Goal: Information Seeking & Learning: Learn about a topic

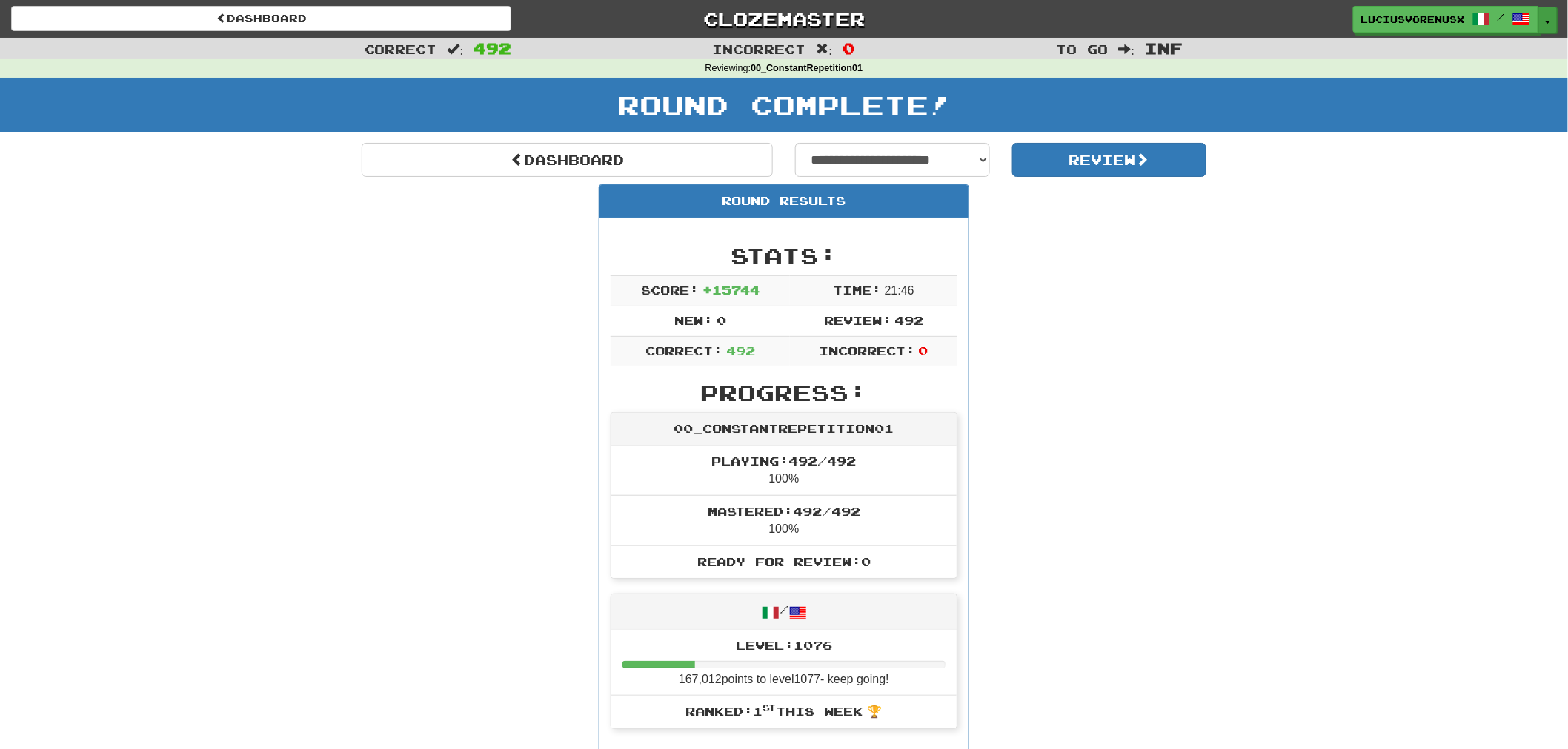
click at [1549, 20] on span "button" at bounding box center [1548, 21] width 6 height 3
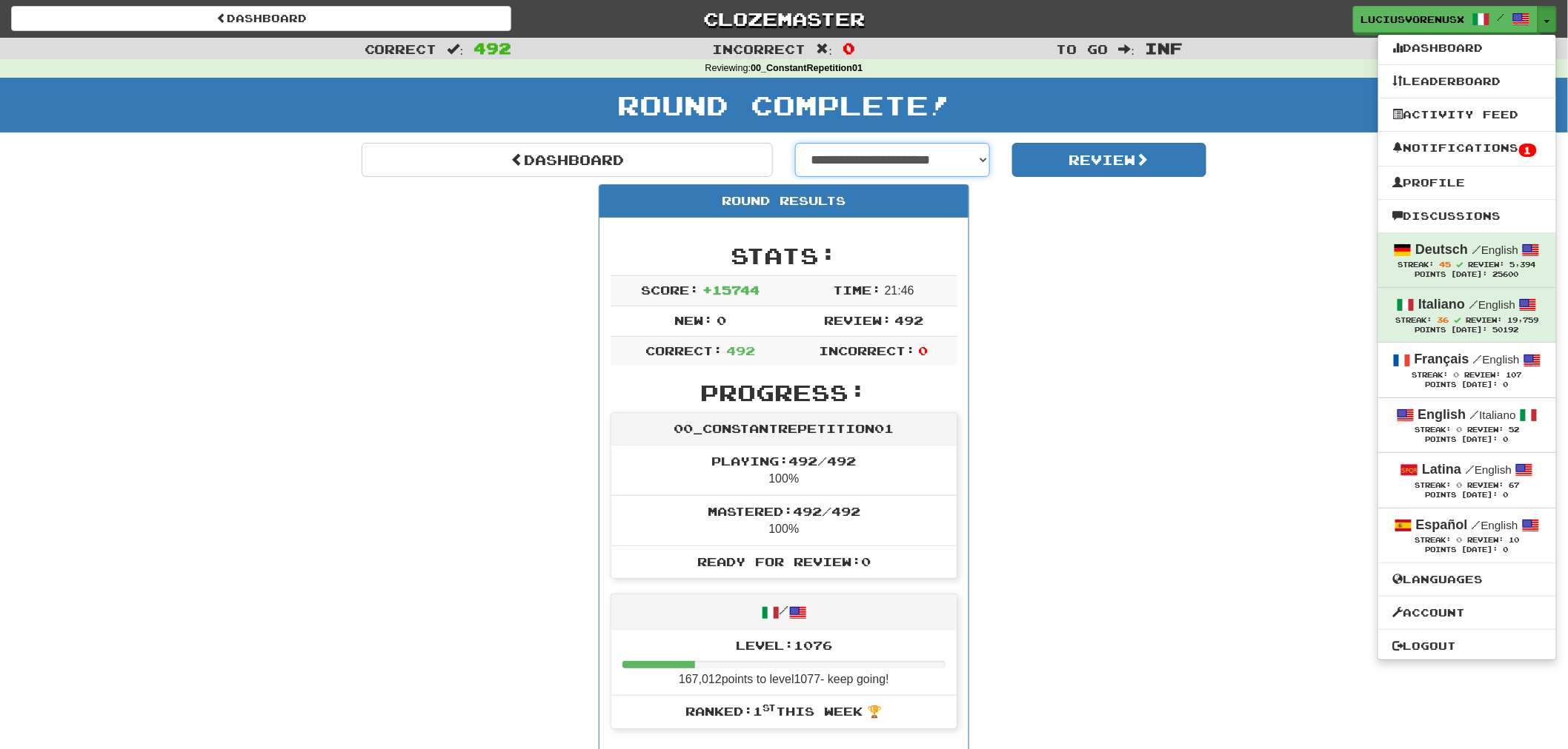
click at [937, 153] on select "**********" at bounding box center [892, 159] width 195 height 34
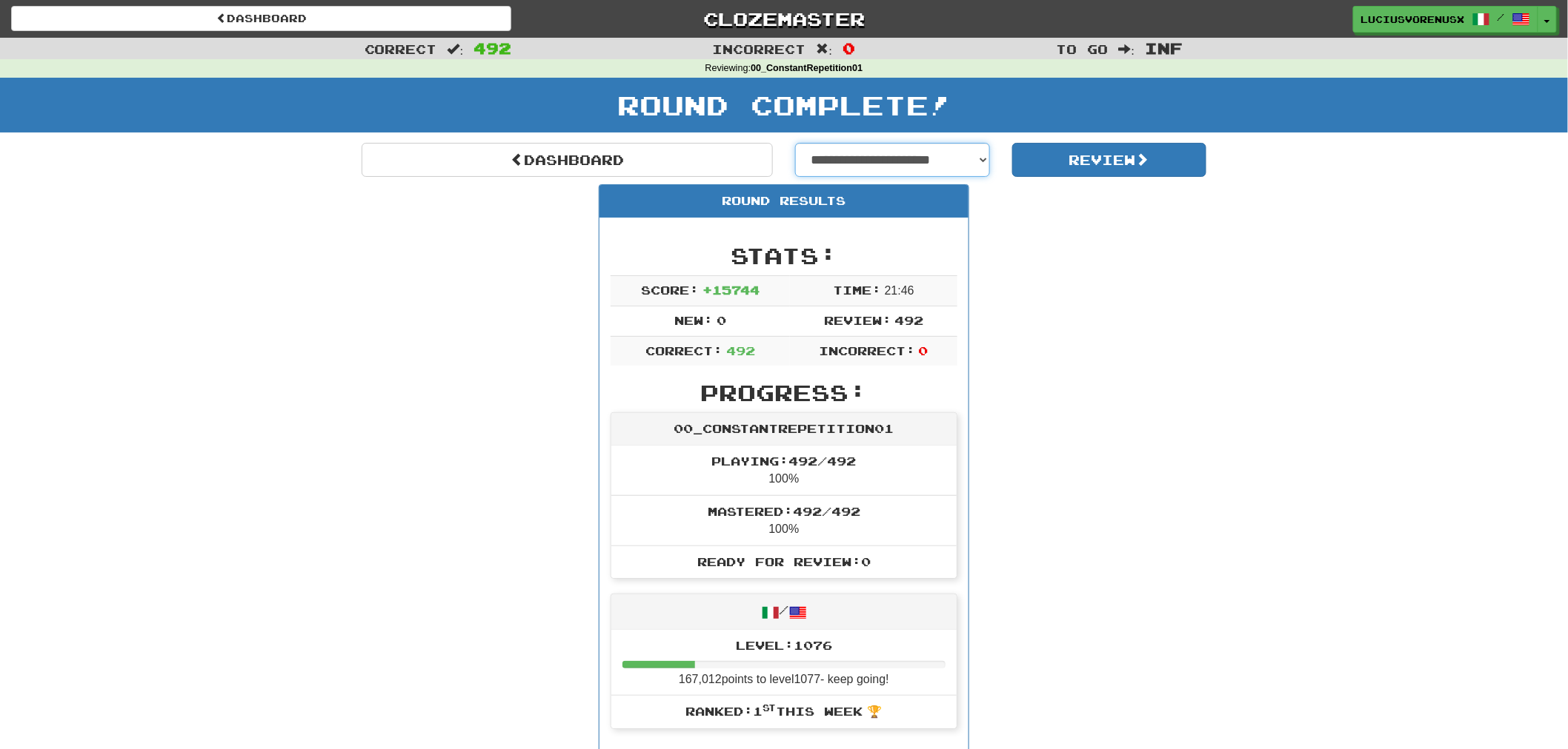
select select "**********"
click at [795, 143] on select "**********" at bounding box center [892, 159] width 195 height 34
select select "**********"
click at [1112, 158] on button "Review" at bounding box center [1109, 159] width 195 height 34
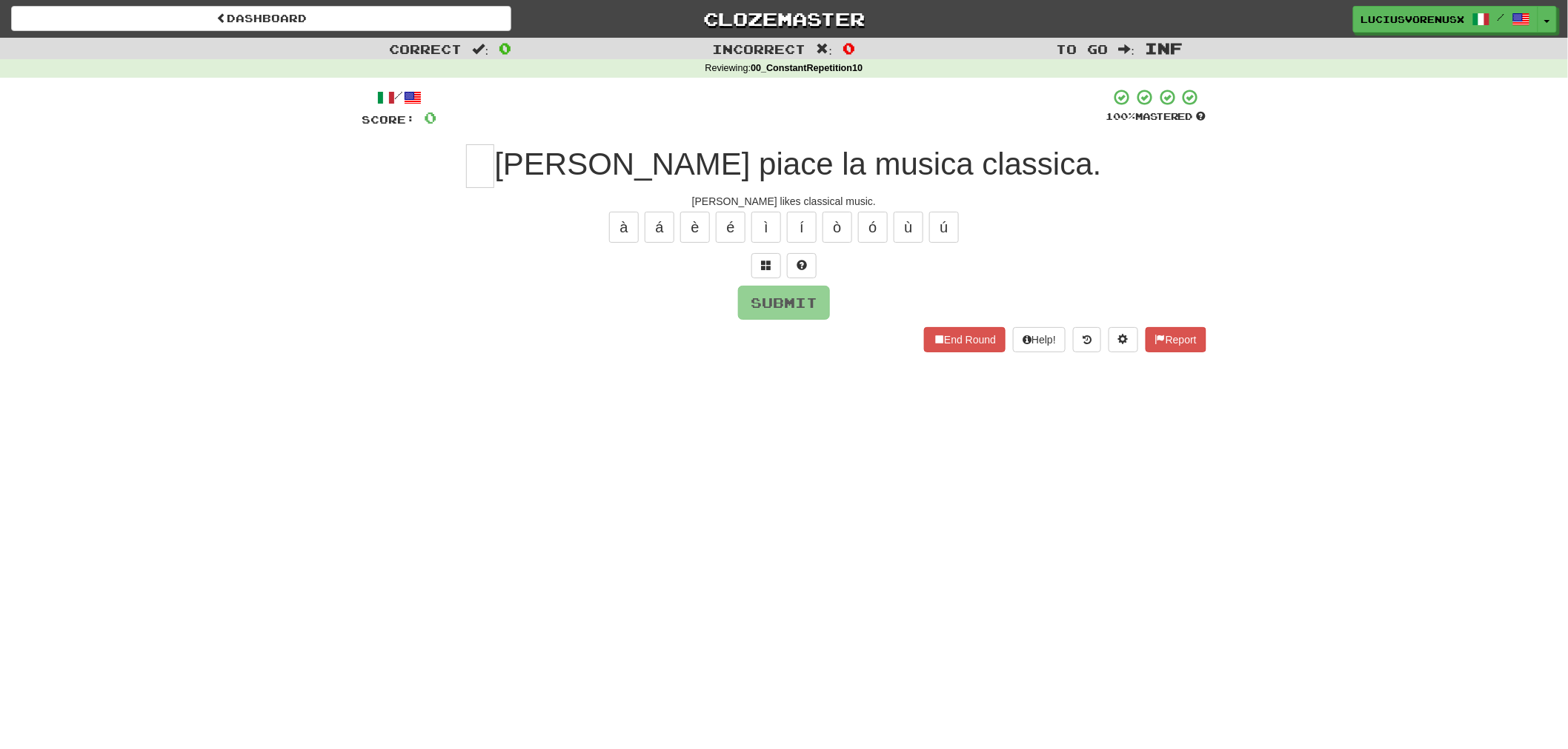
click at [110, 413] on div "Dashboard Clozemaster LuciusVorenusX / Toggle Dropdown Dashboard Leaderboard Ac…" at bounding box center [784, 374] width 1568 height 749
click at [494, 157] on input "text" at bounding box center [480, 166] width 28 height 43
type input "*"
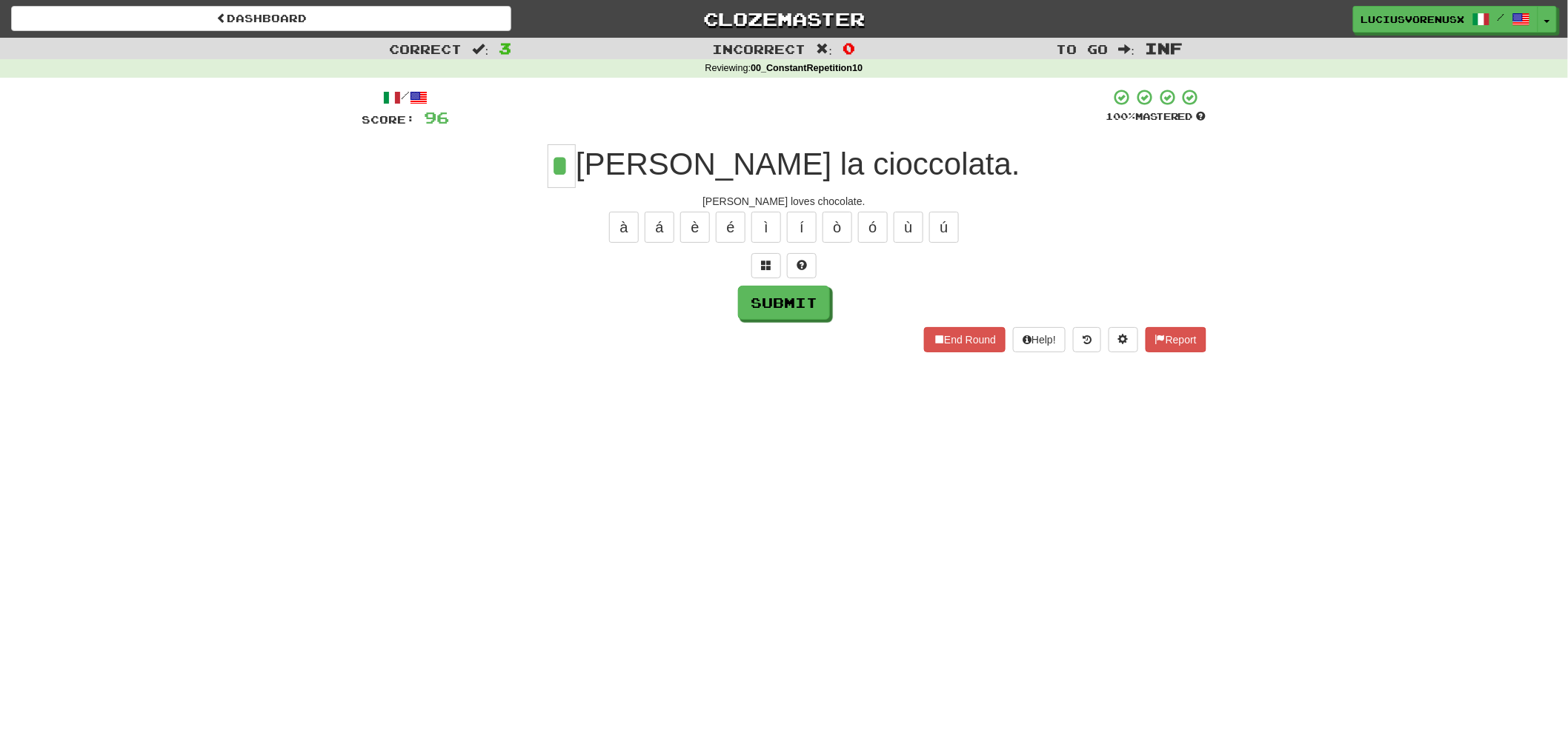
type input "*"
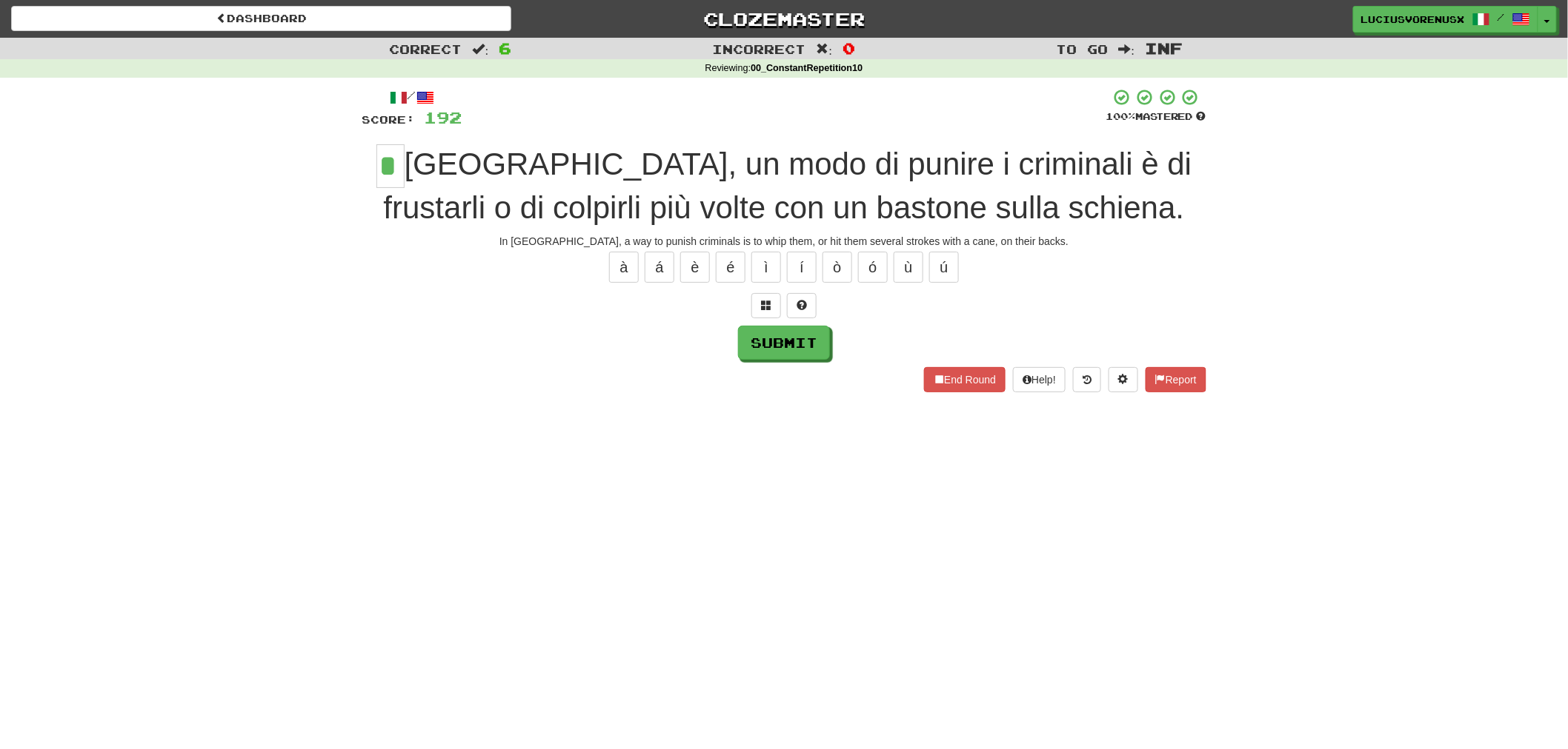
type input "*"
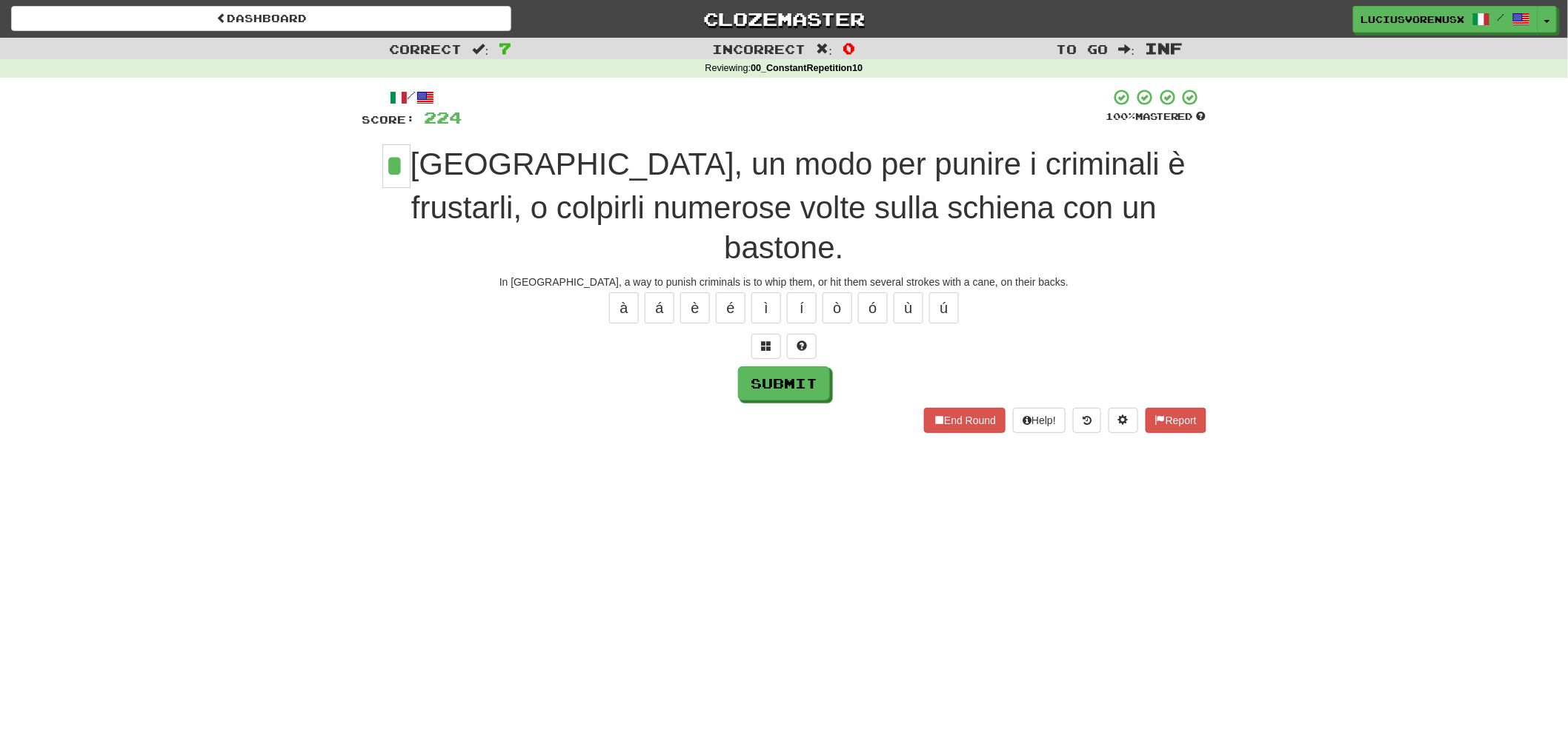
type input "*"
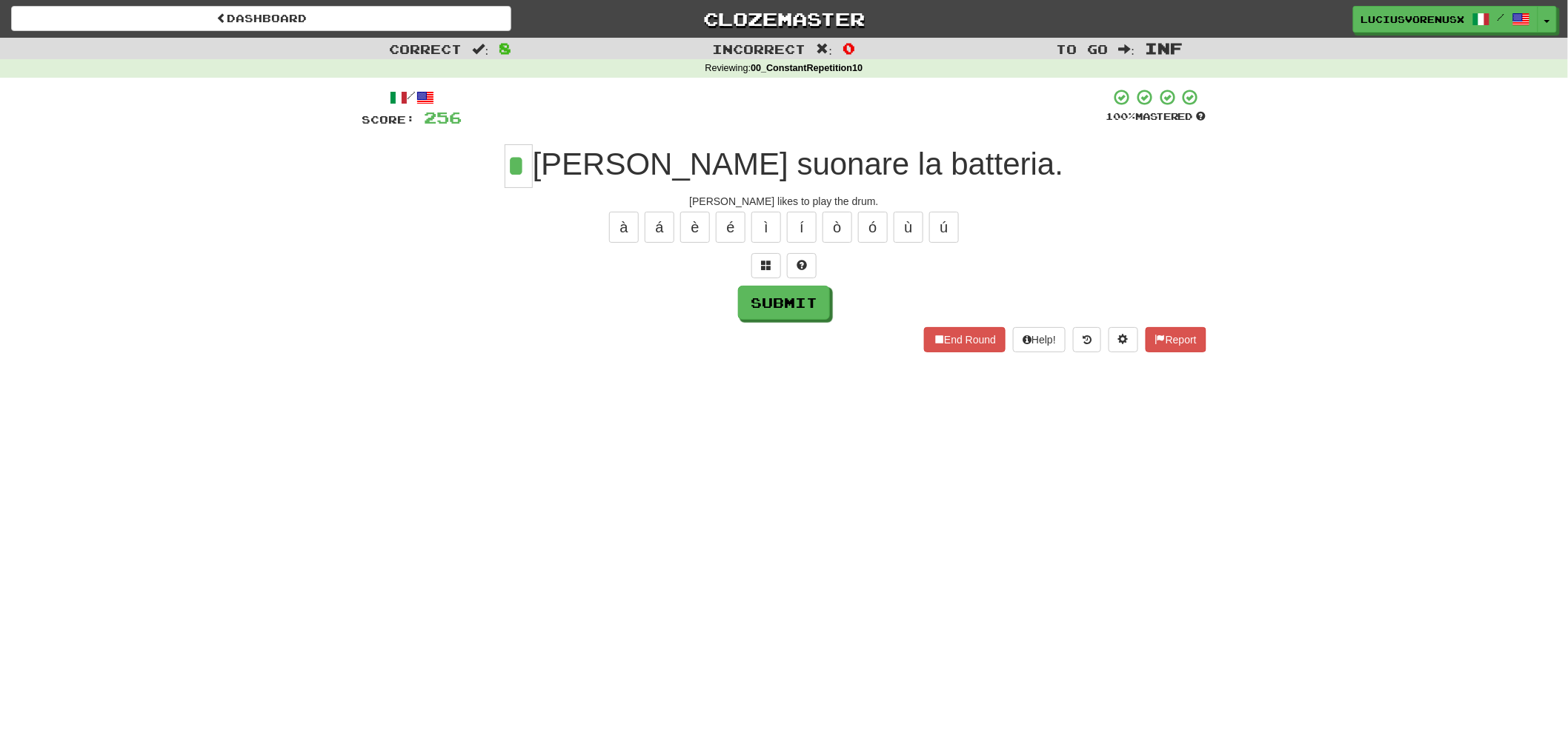
type input "*"
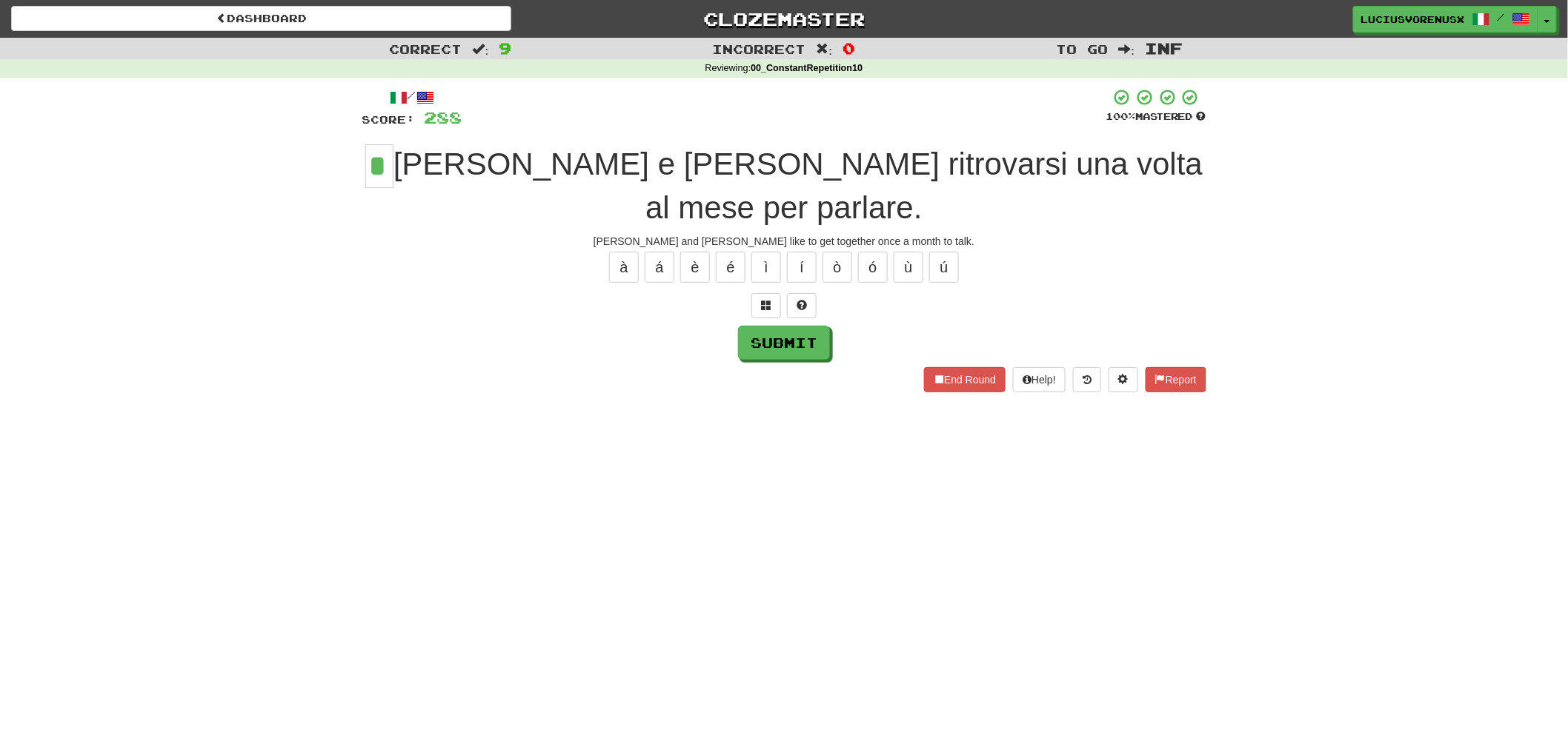
type input "*"
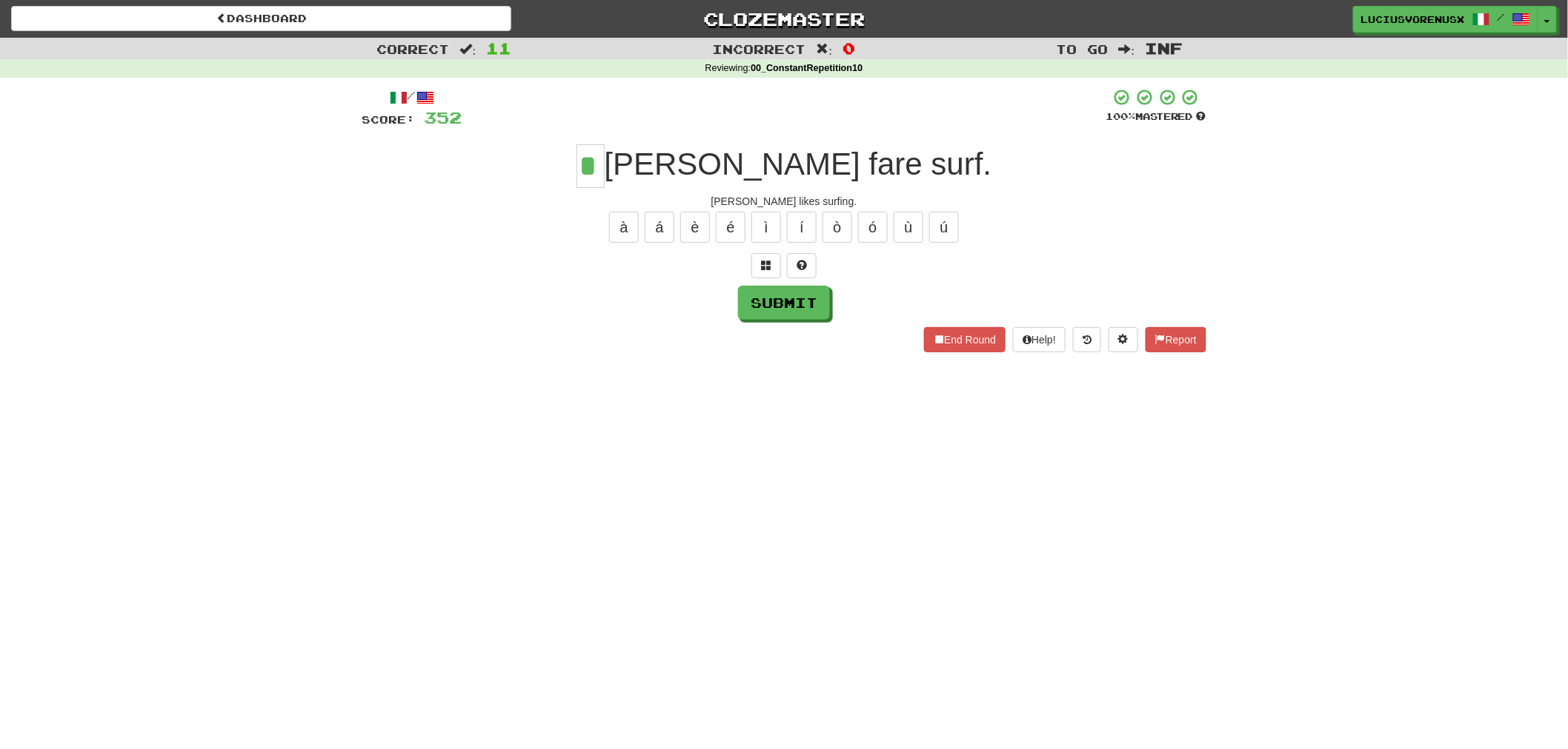
type input "*"
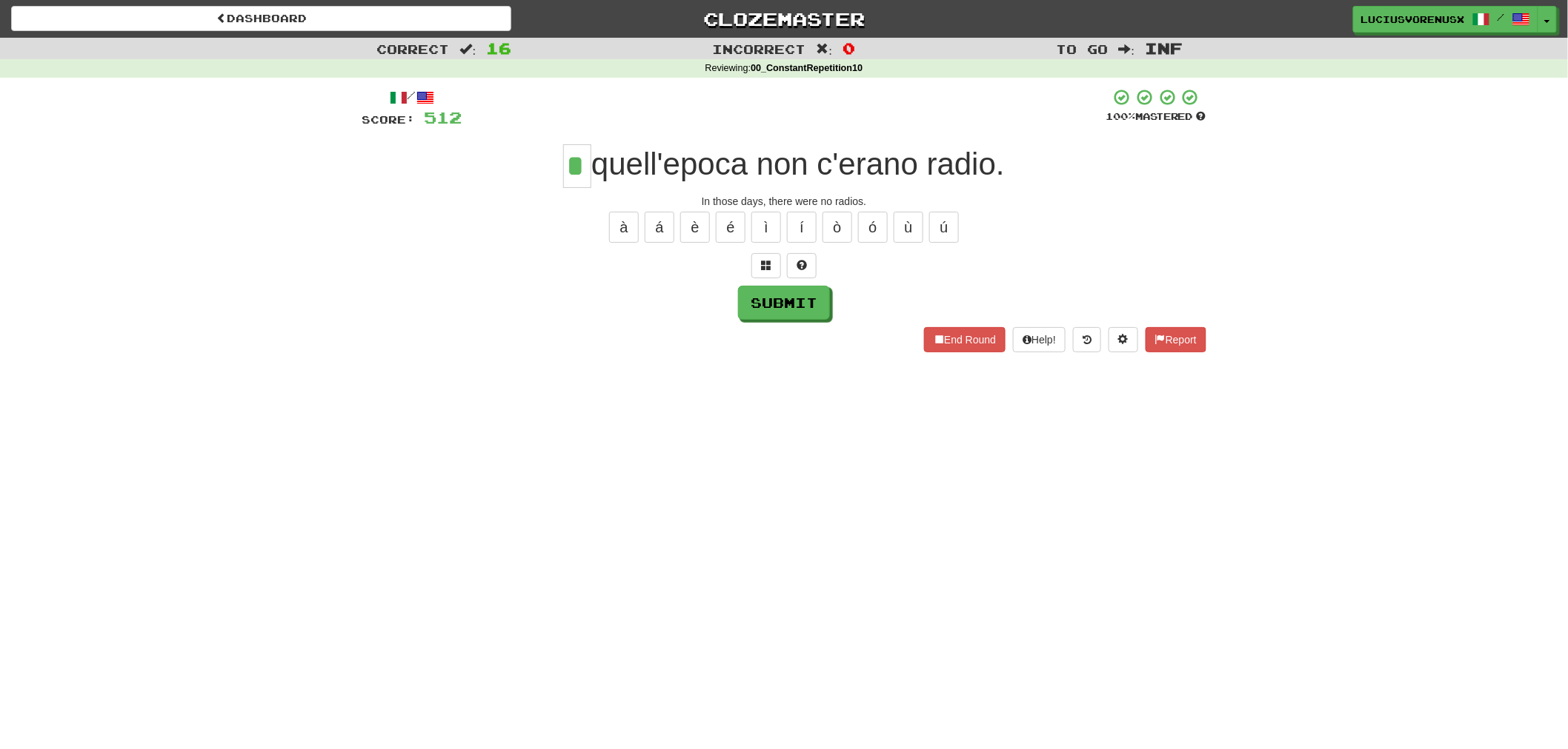
type input "*"
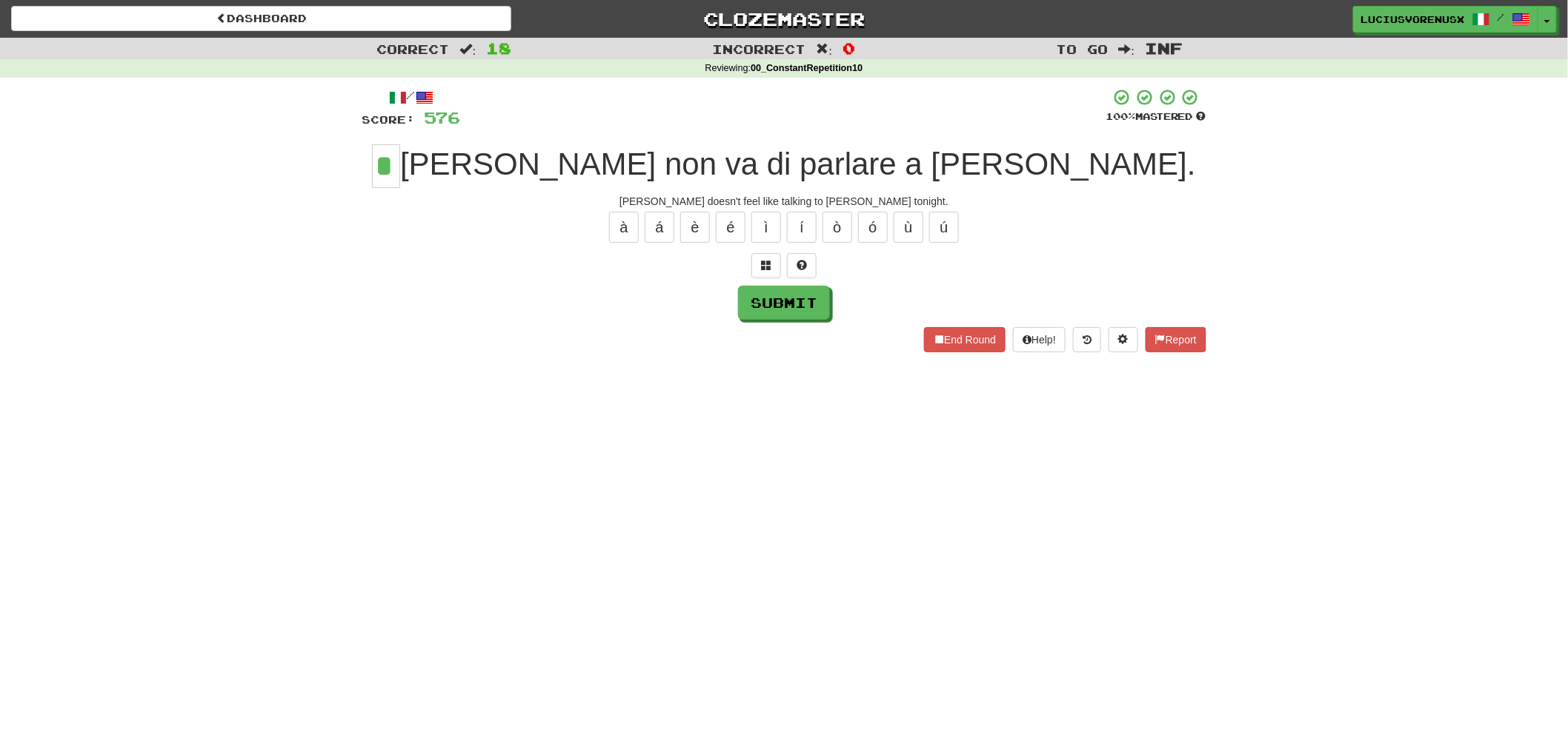
type input "*"
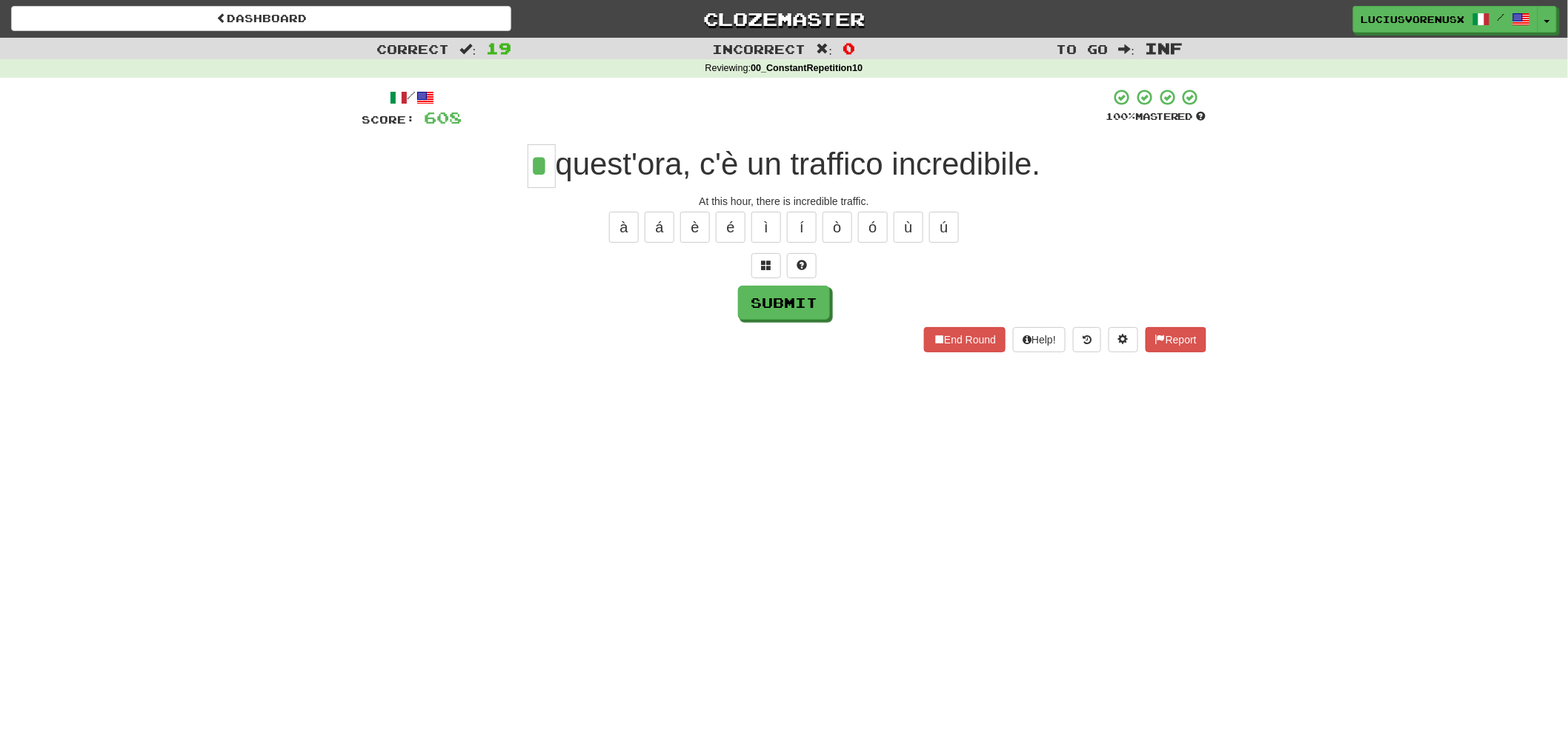
type input "*"
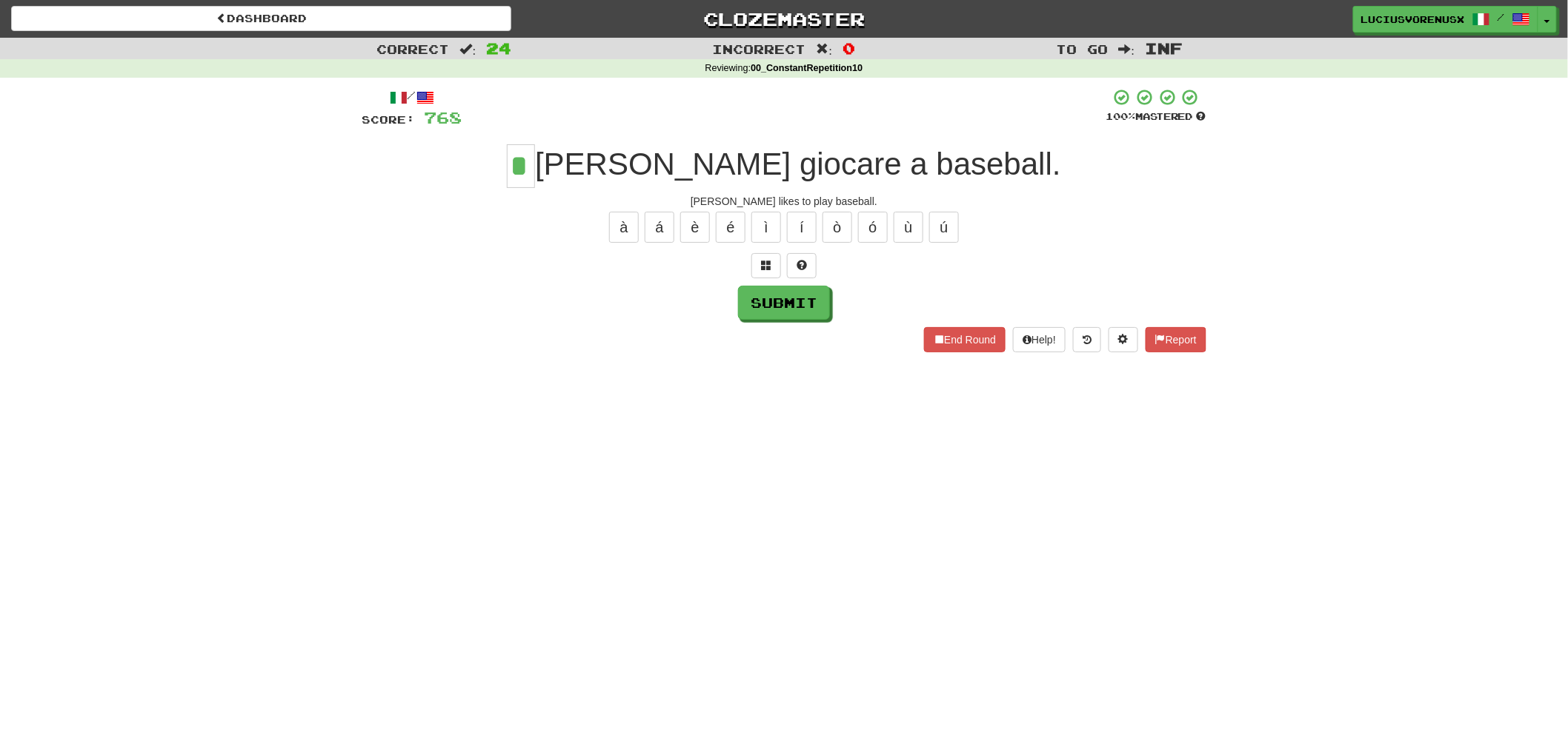
type input "*"
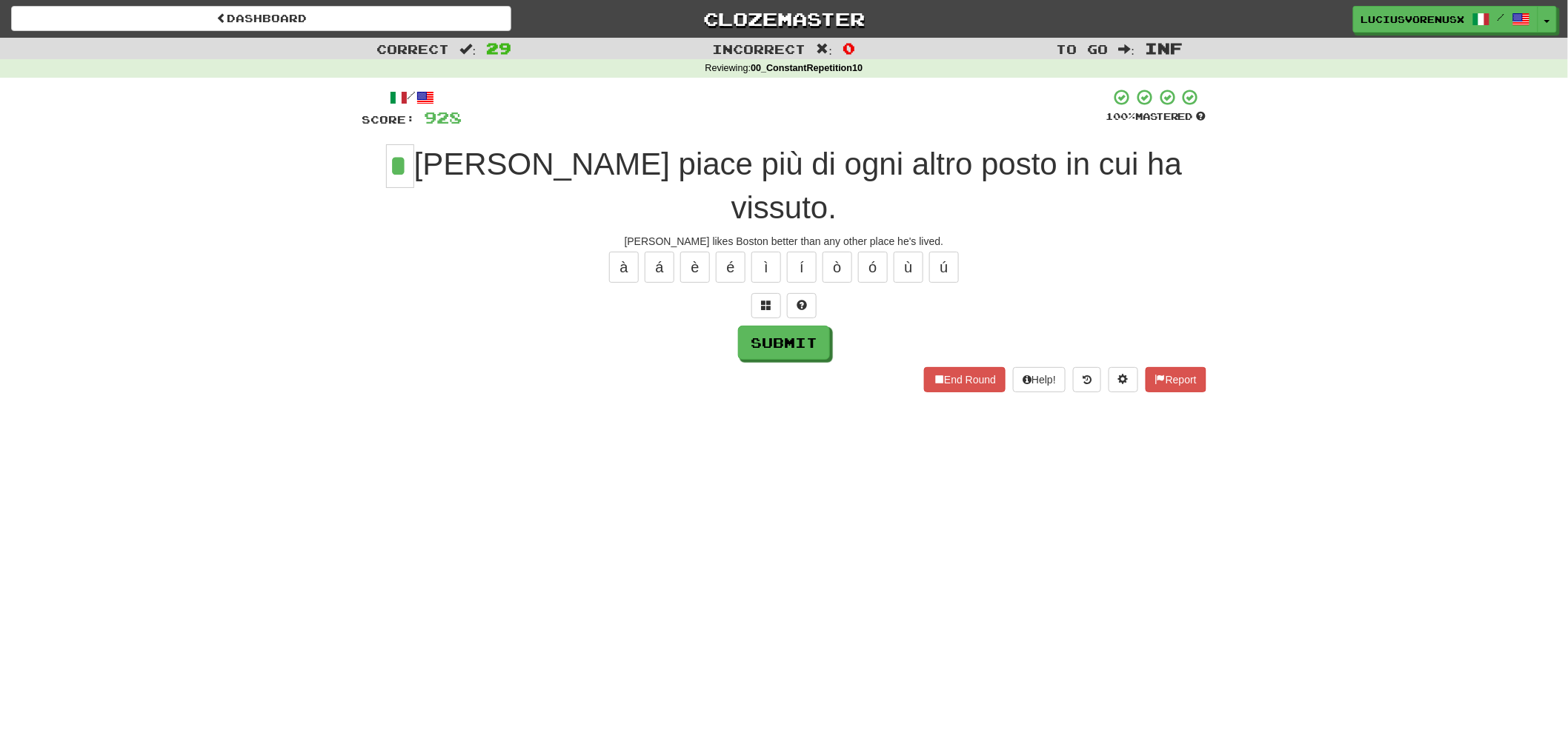
type input "*"
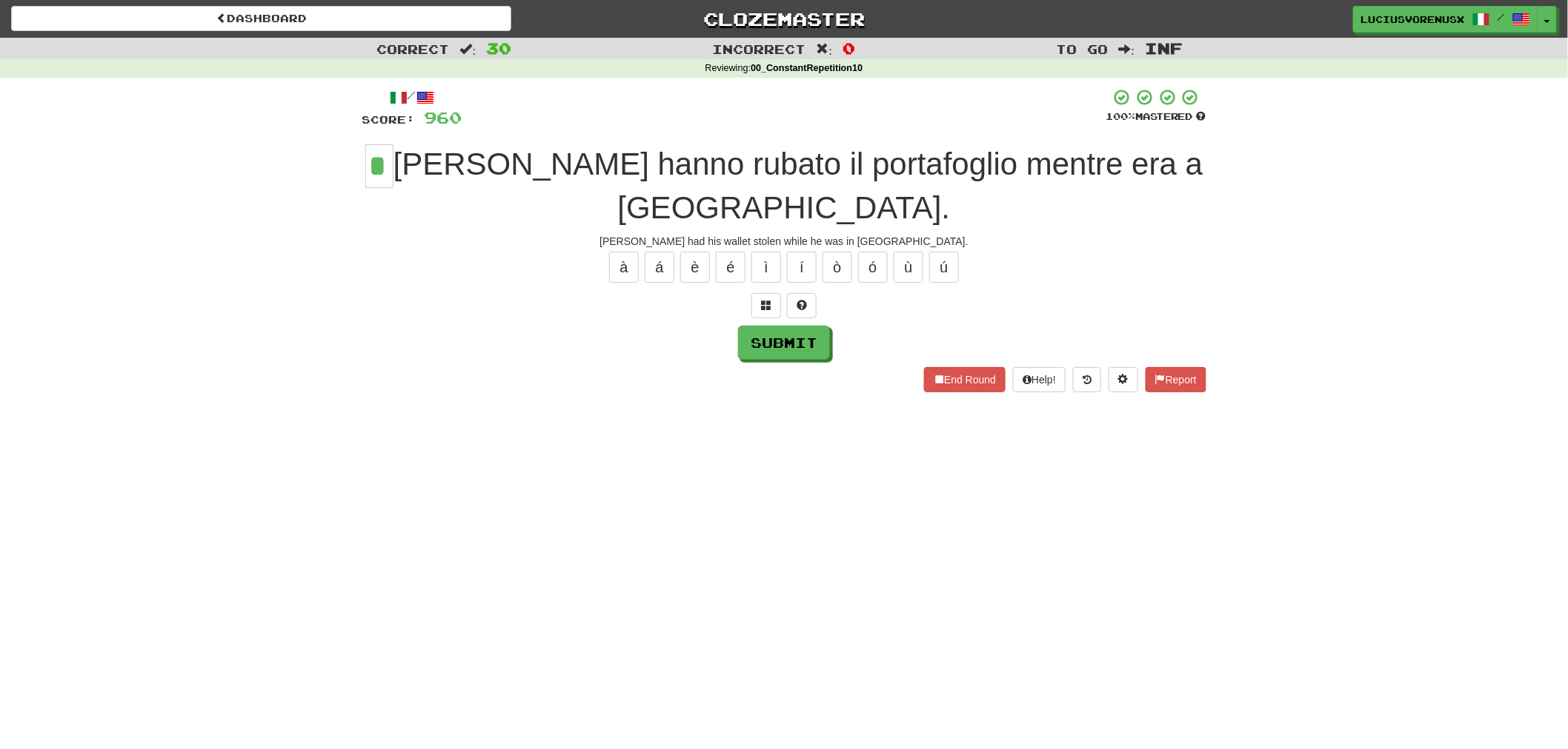
type input "*"
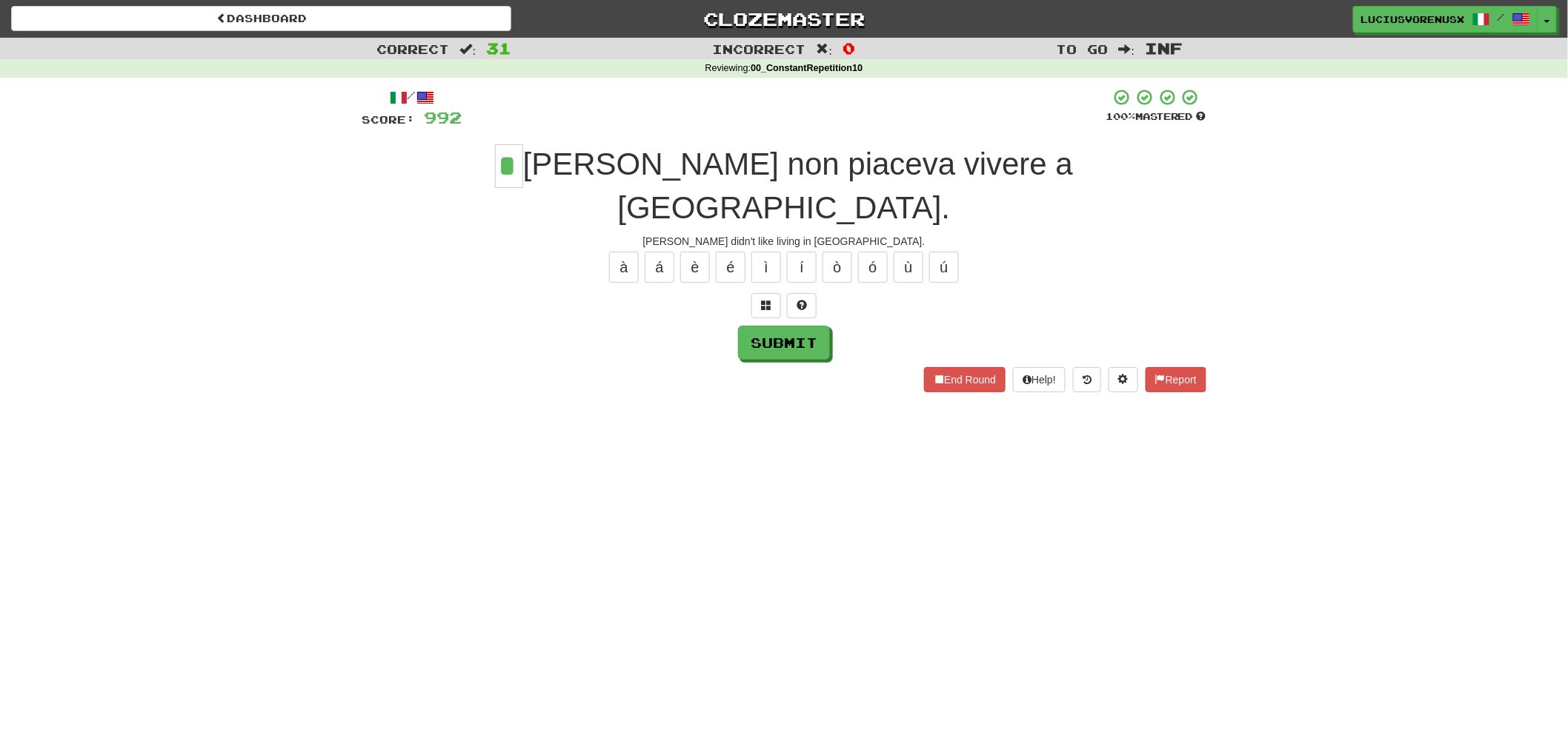
type input "*"
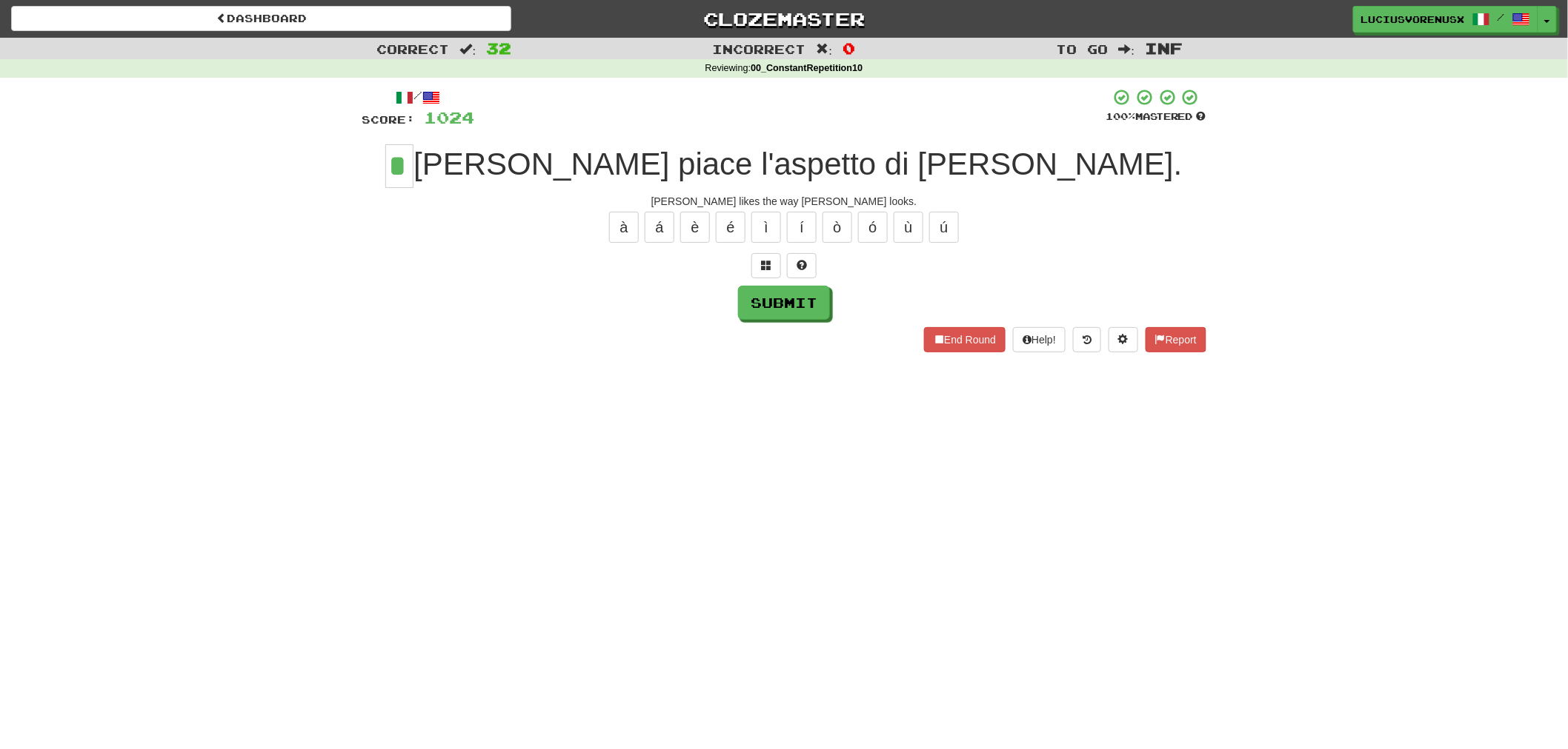
type input "*"
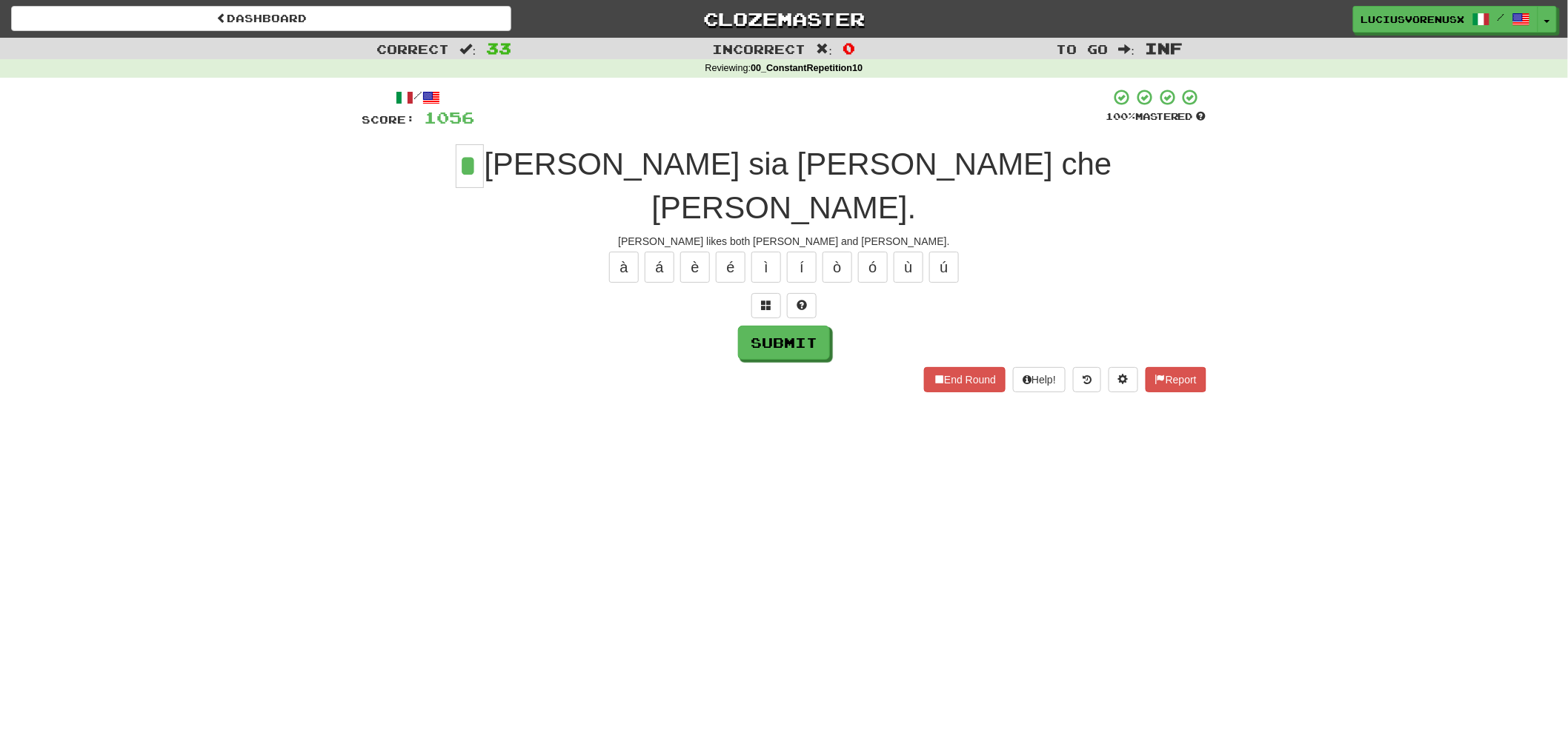
type input "*"
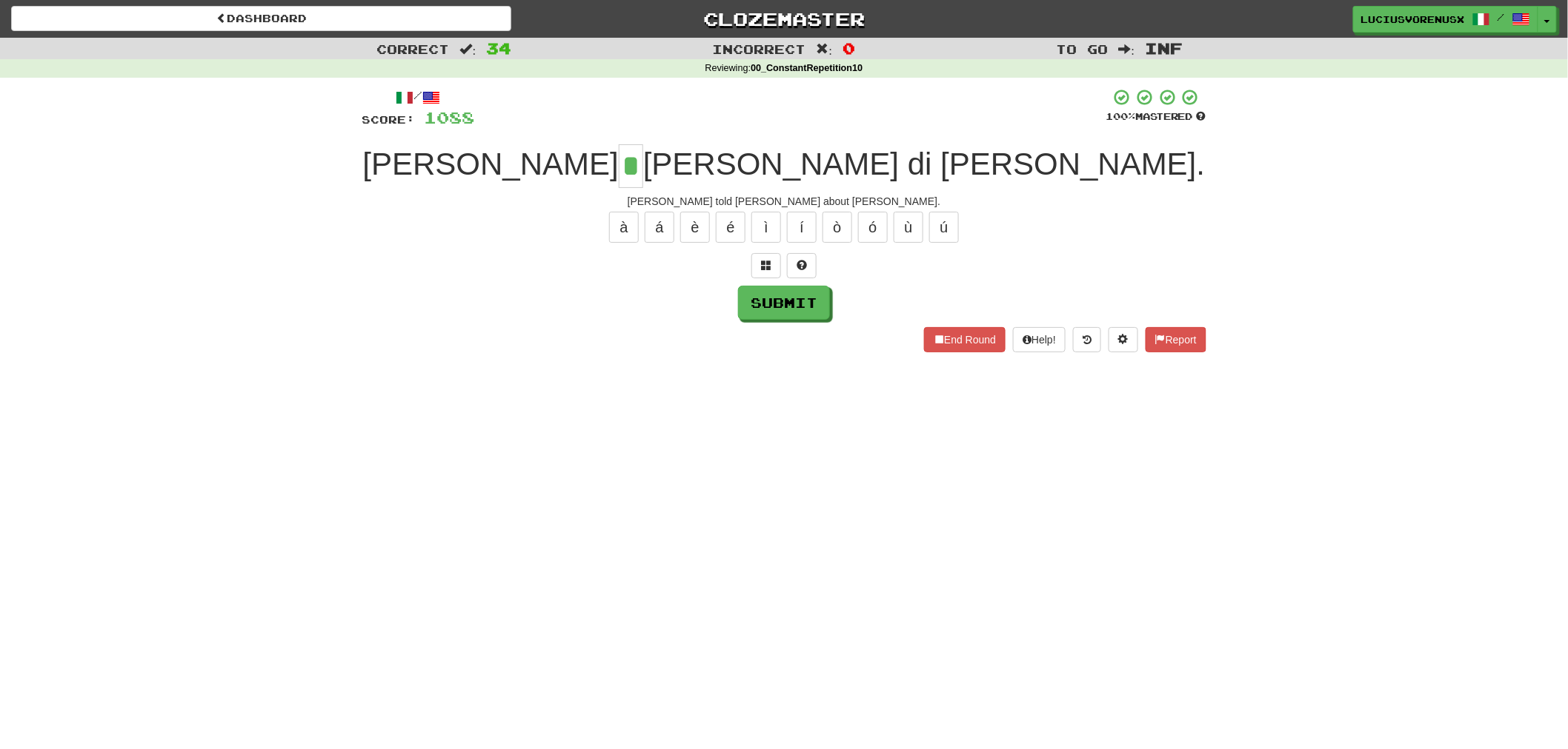
type input "*"
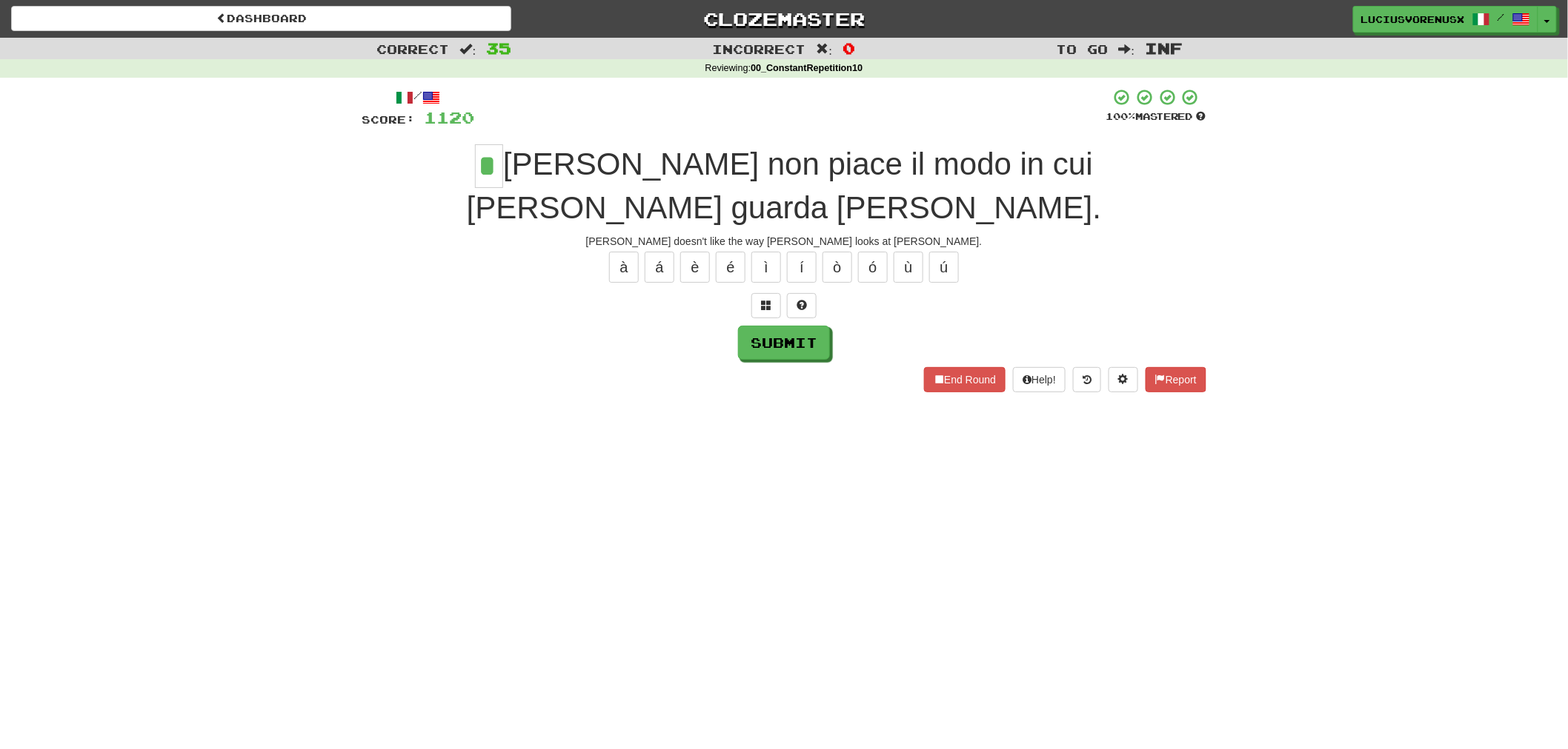
type input "*"
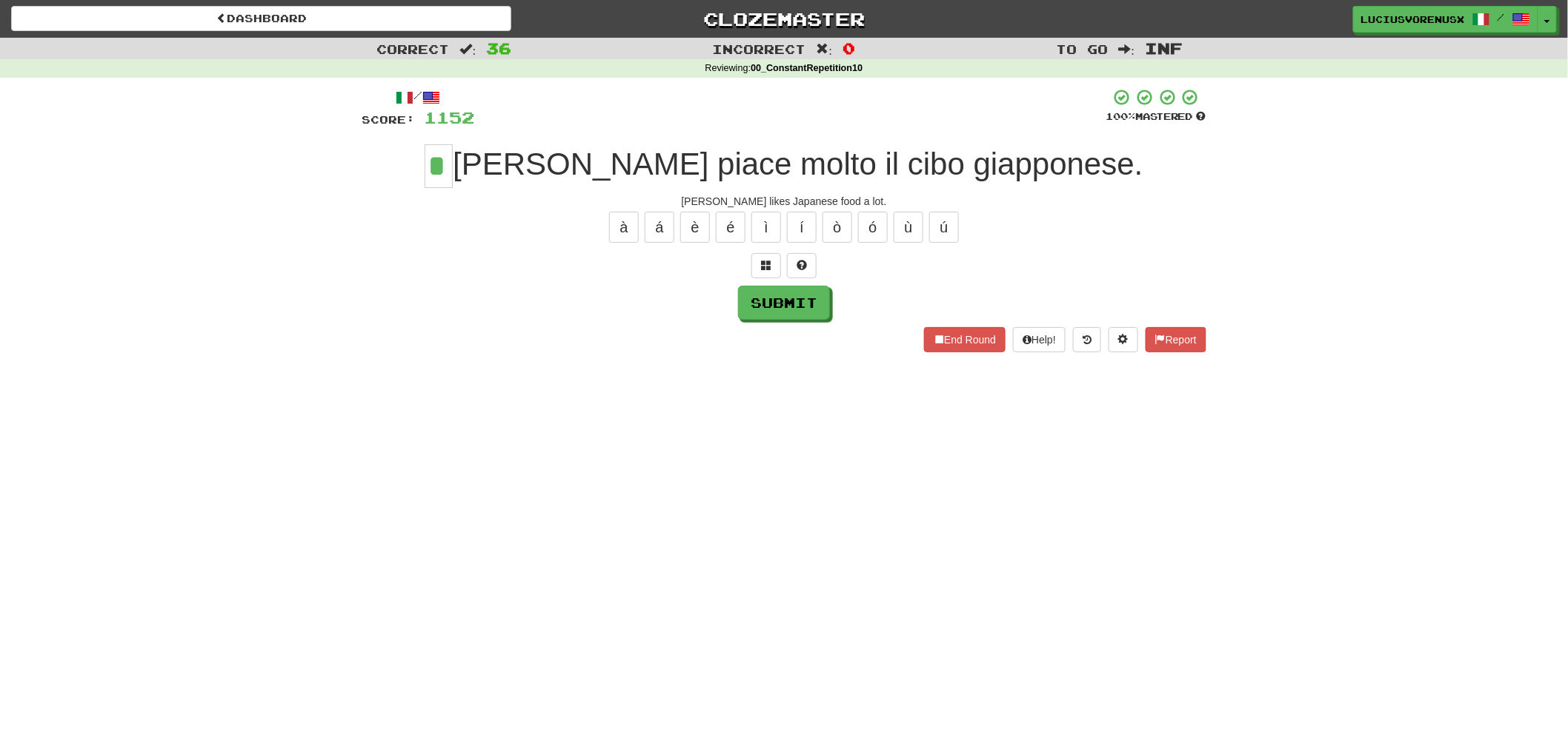
type input "*"
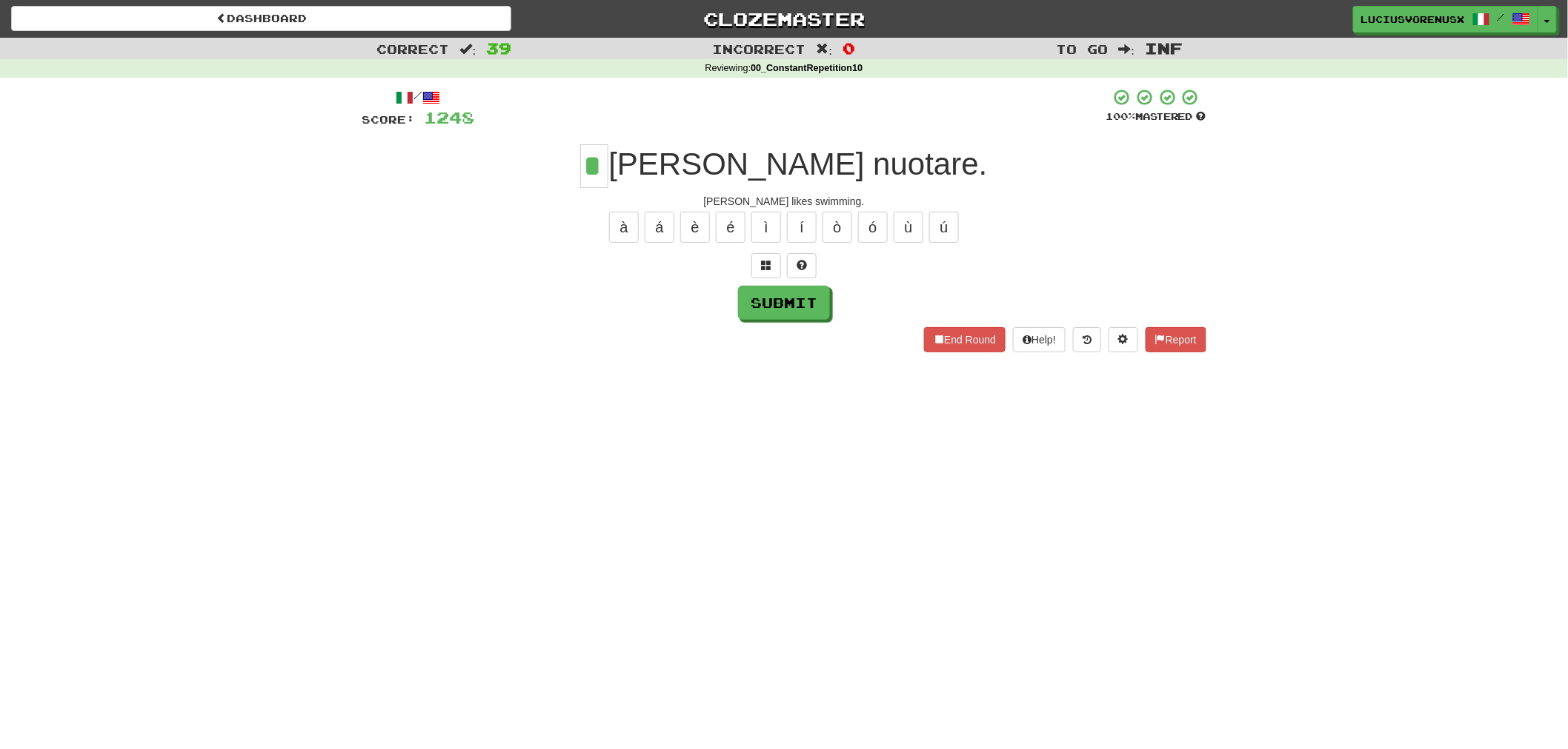
type input "*"
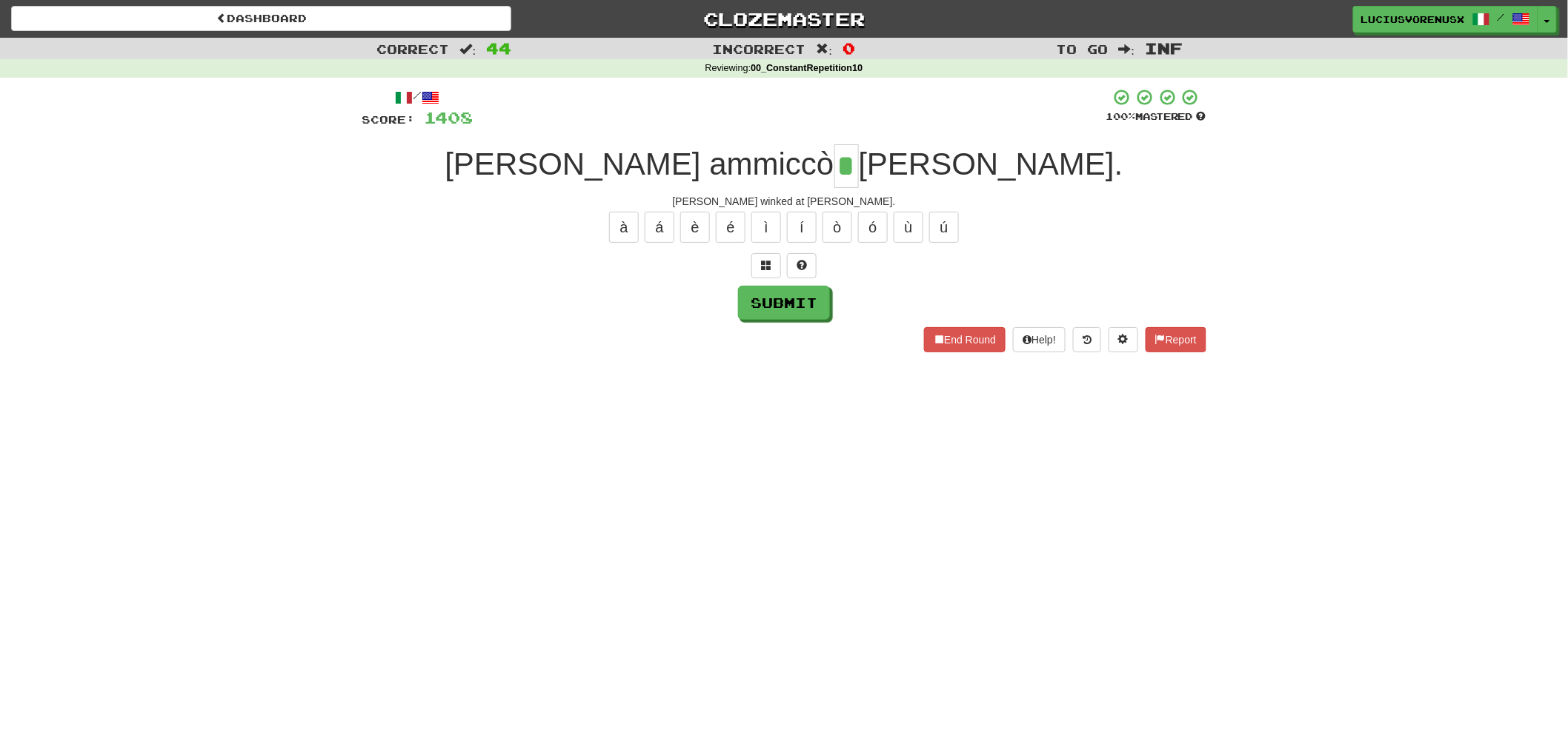
type input "*"
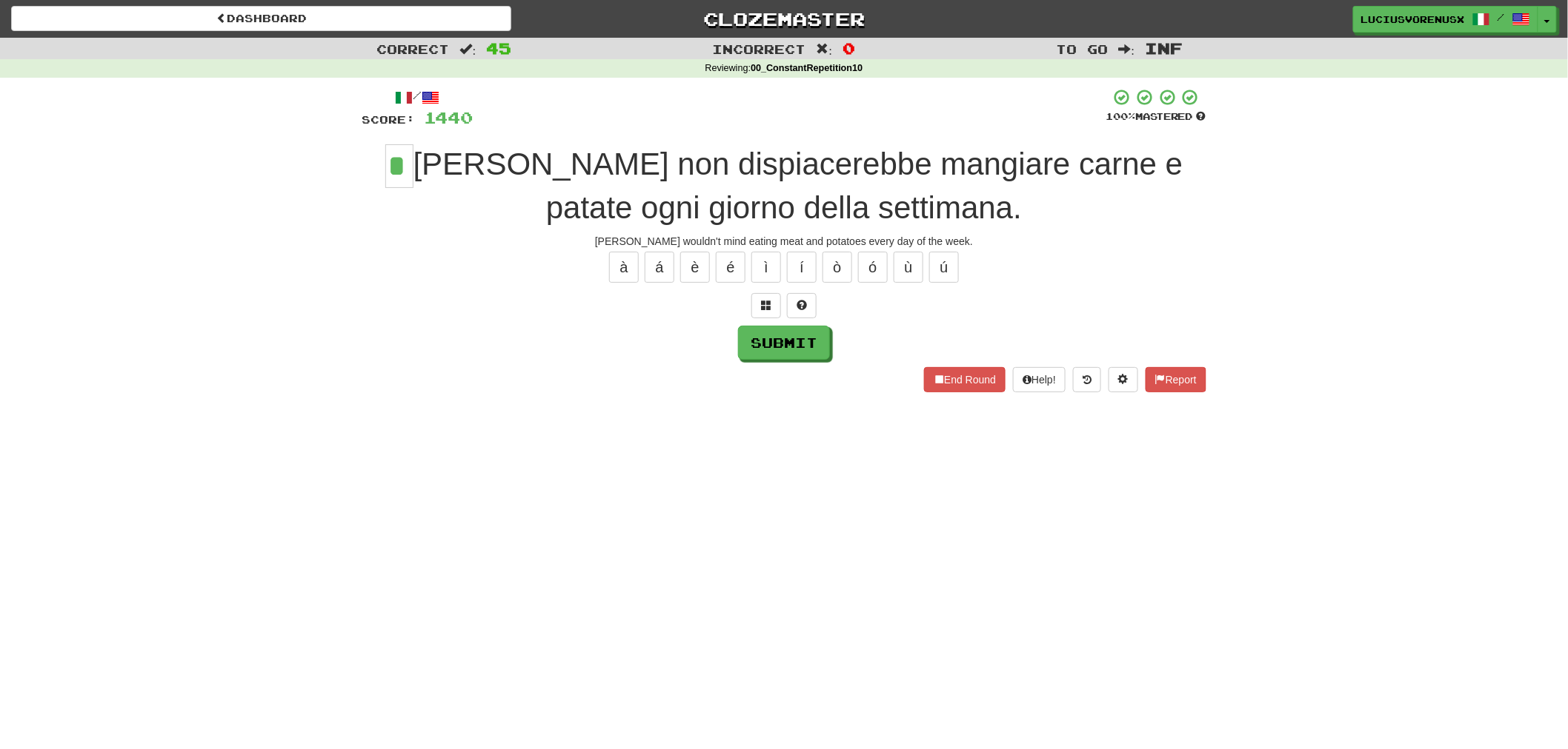
type input "*"
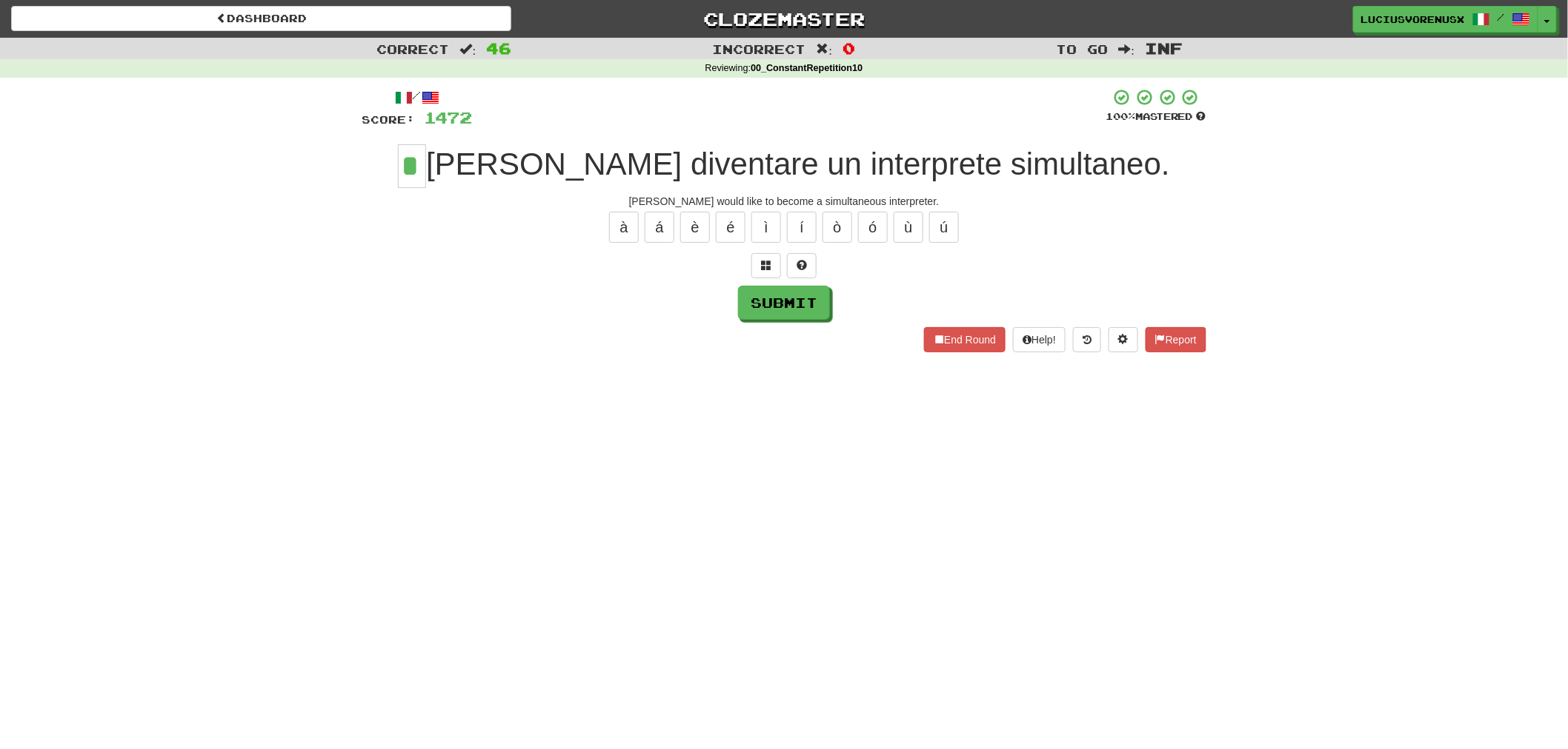
type input "*"
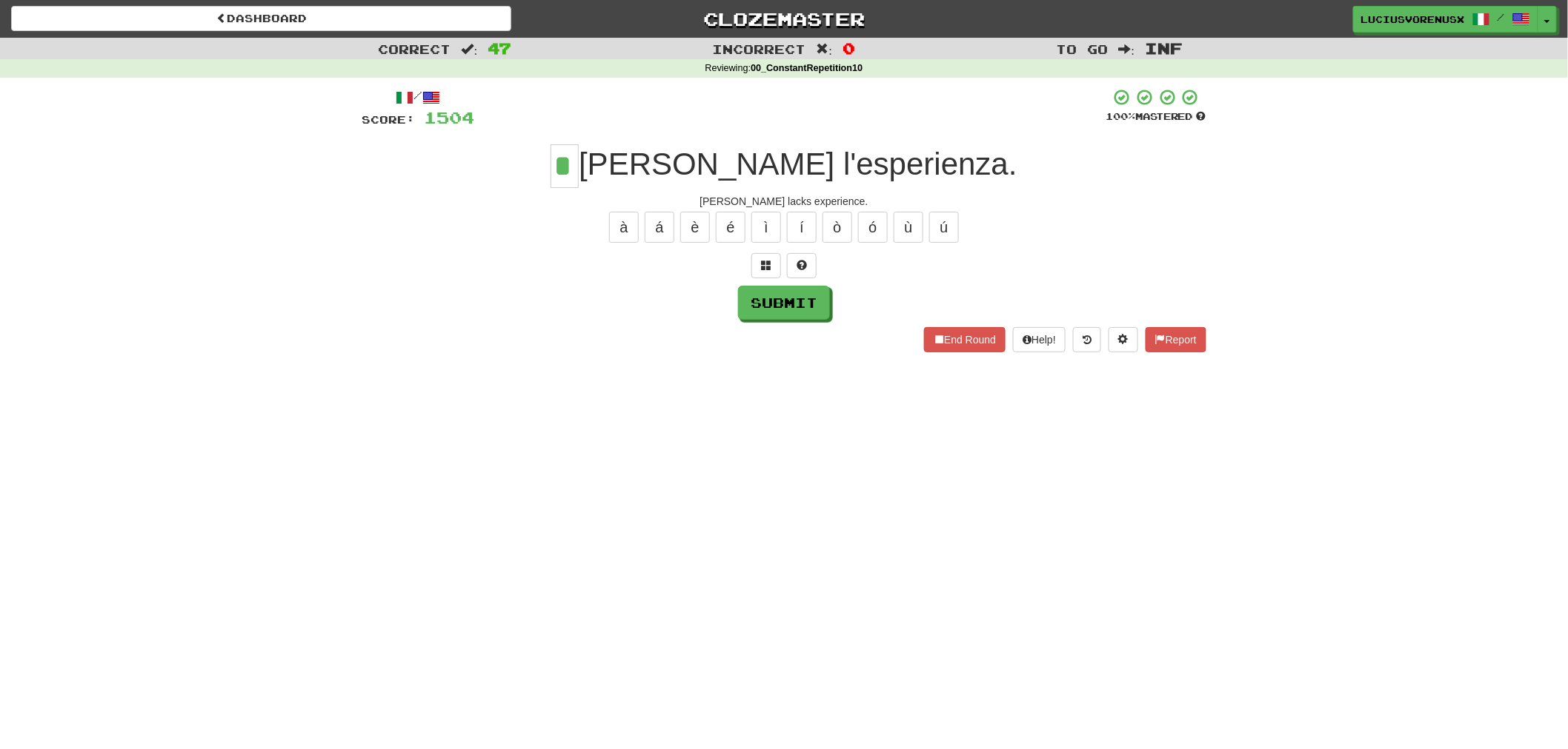
type input "*"
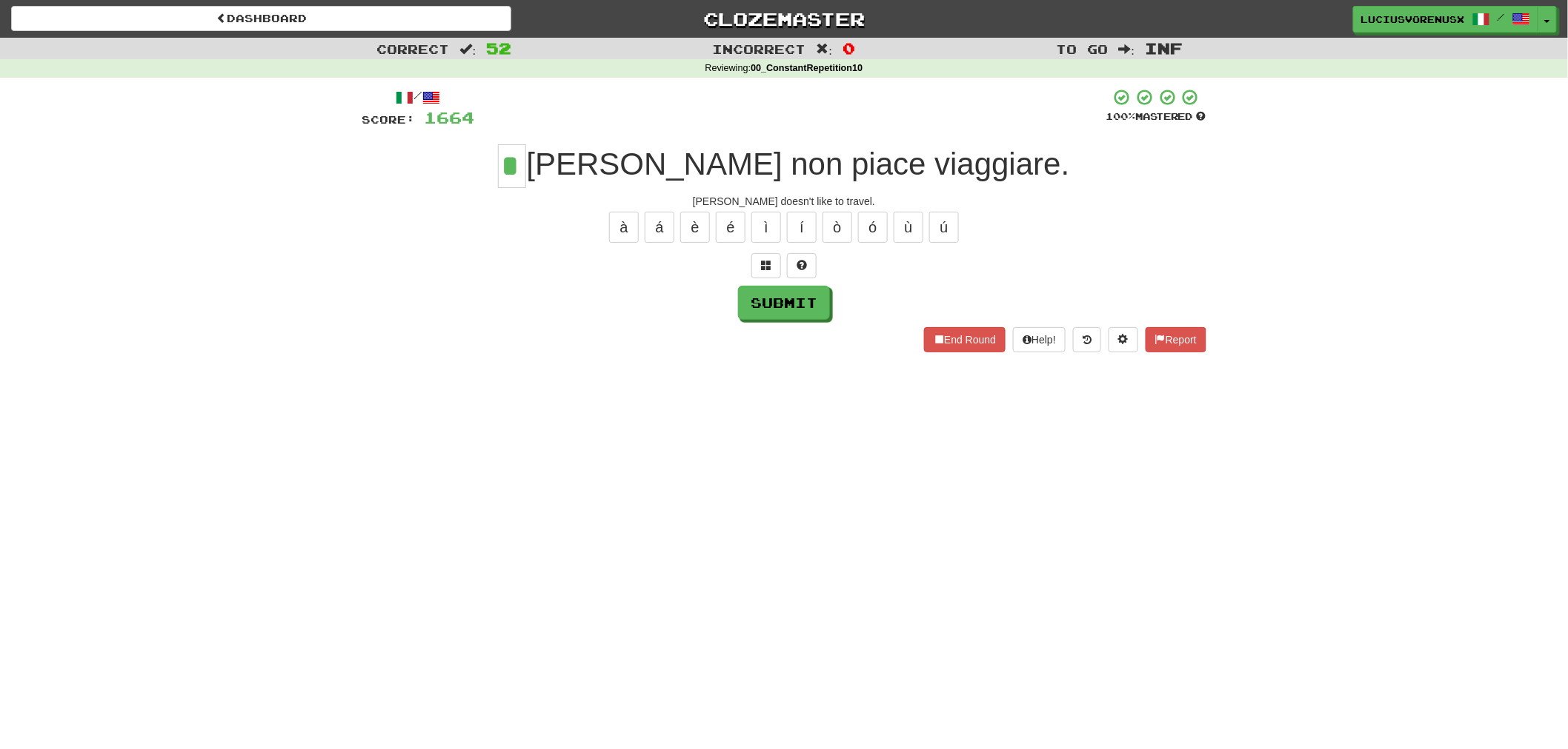
type input "*"
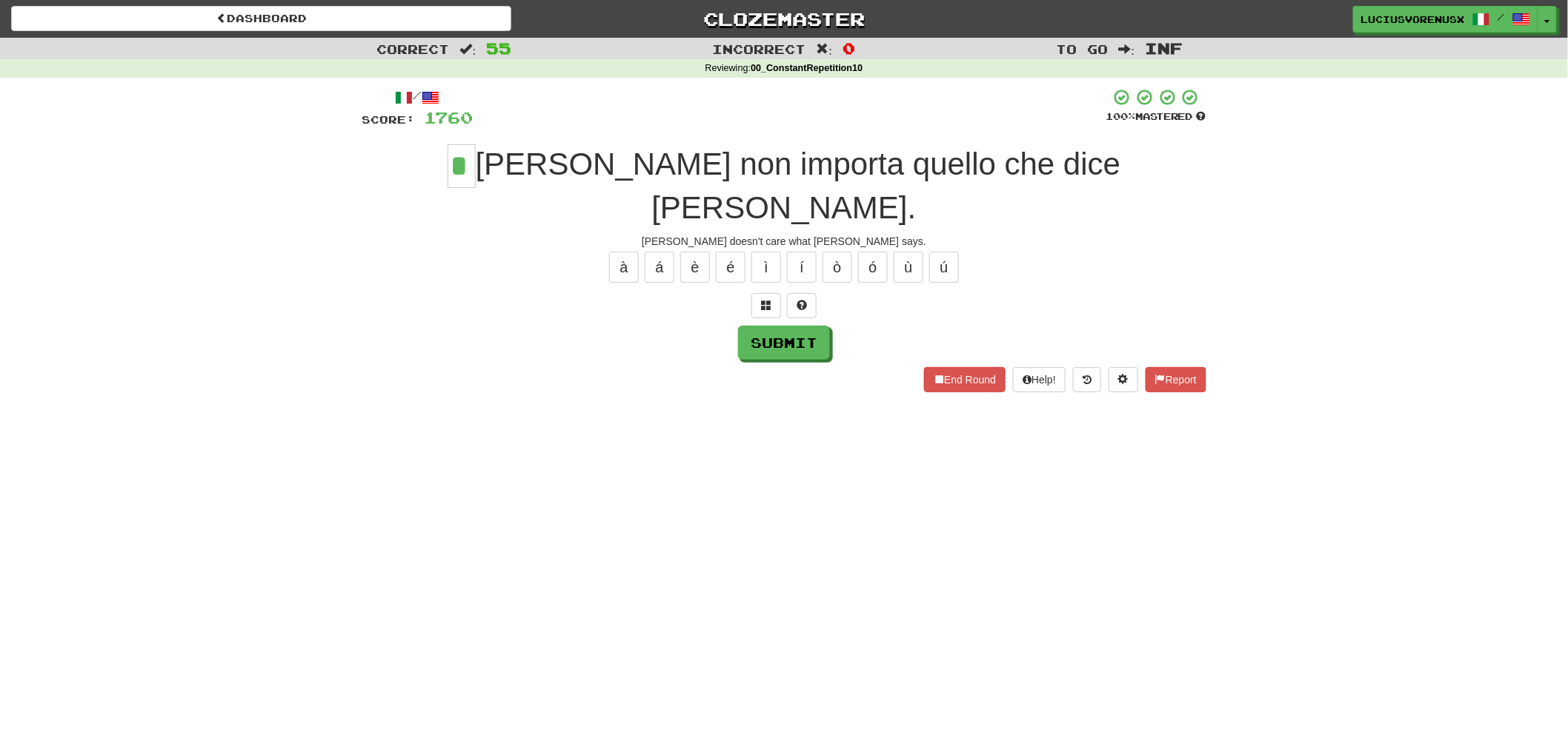
type input "*"
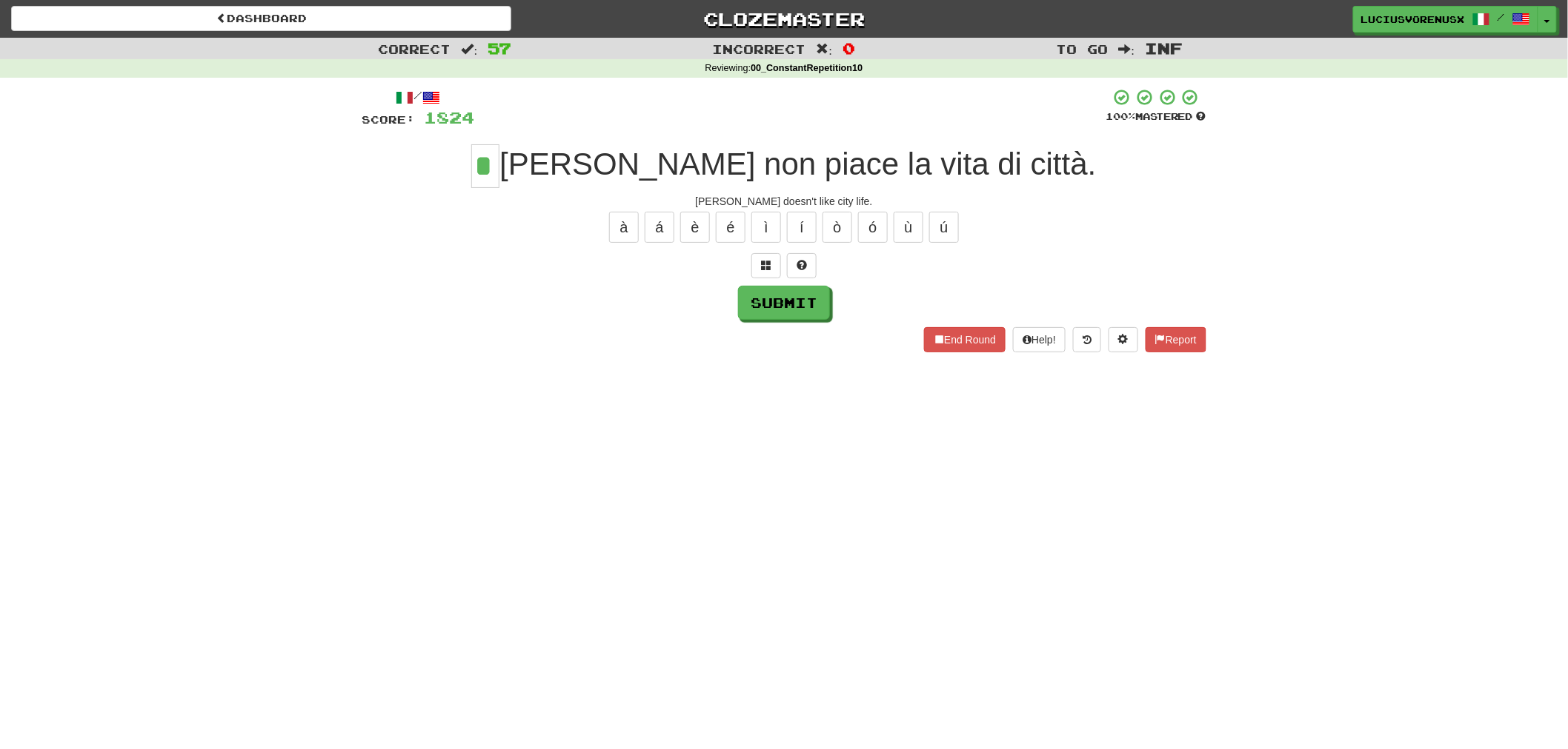
type input "*"
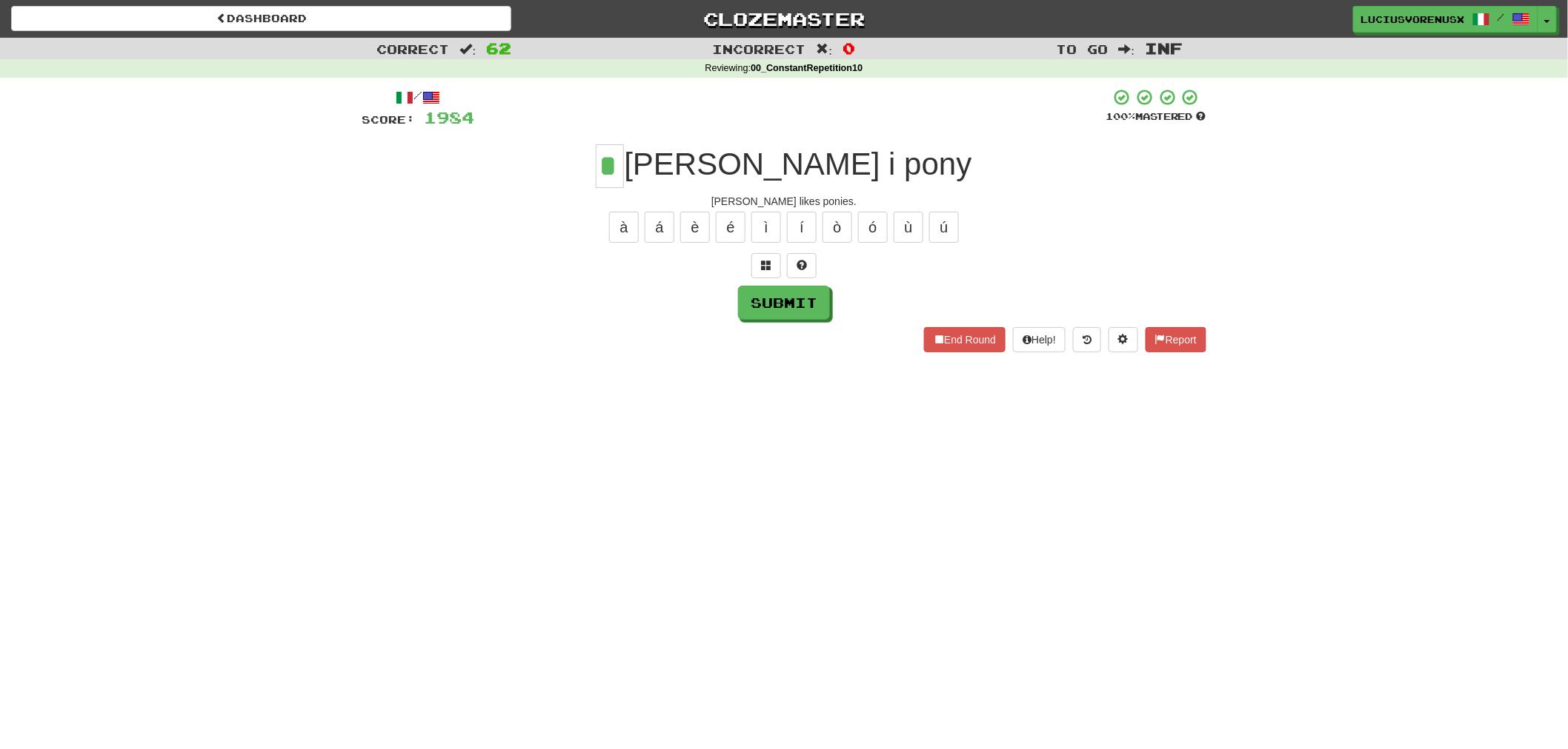
type input "*"
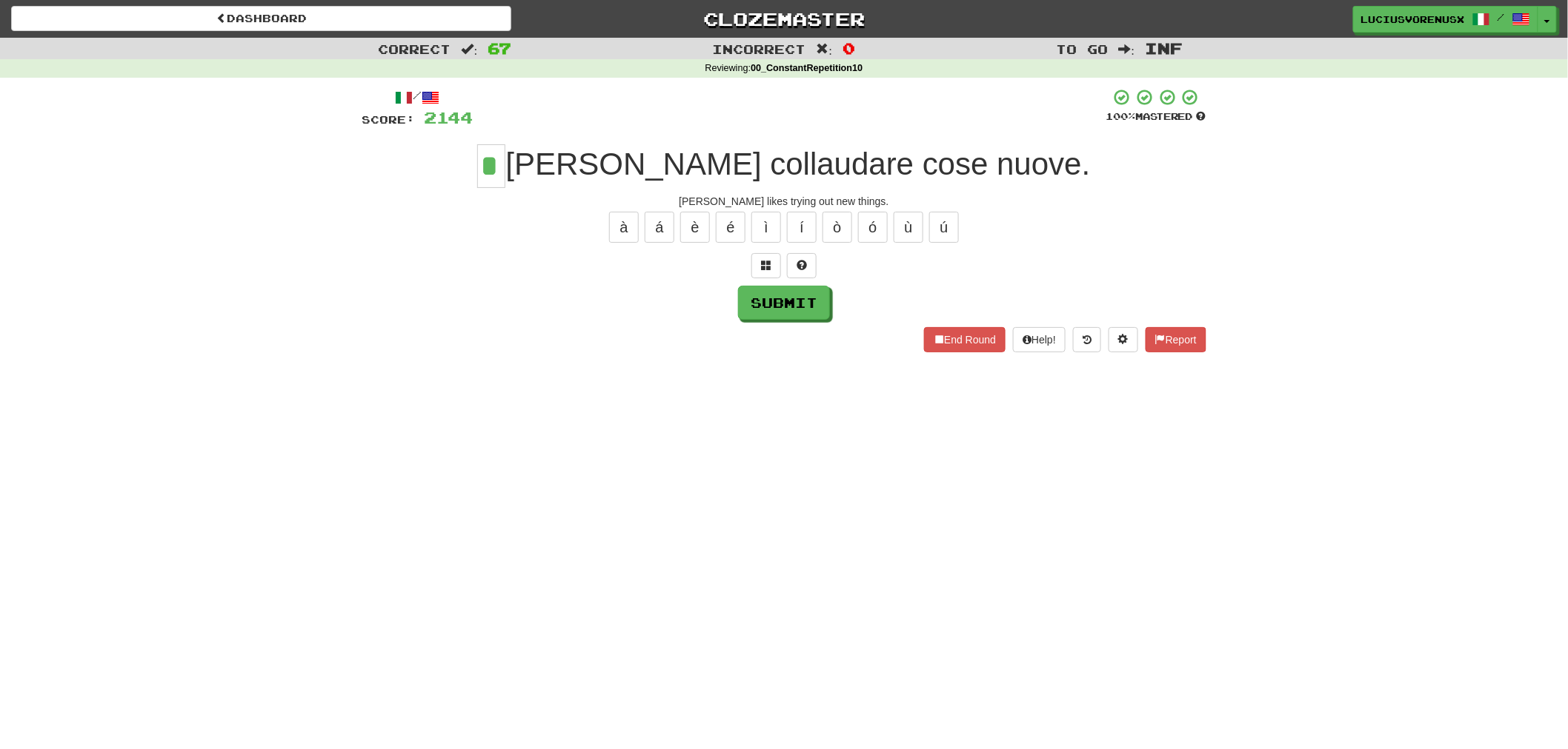
type input "*"
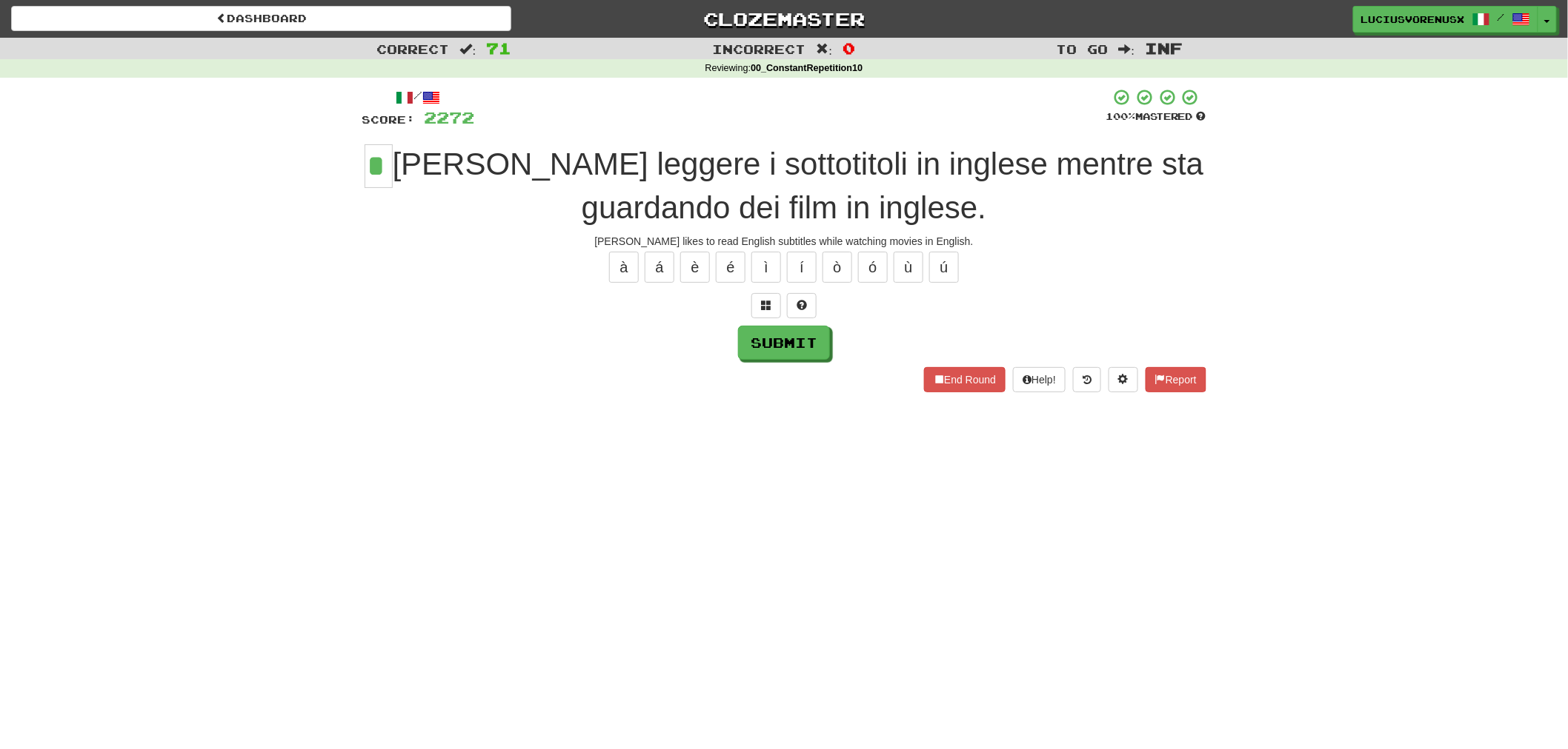
type input "*"
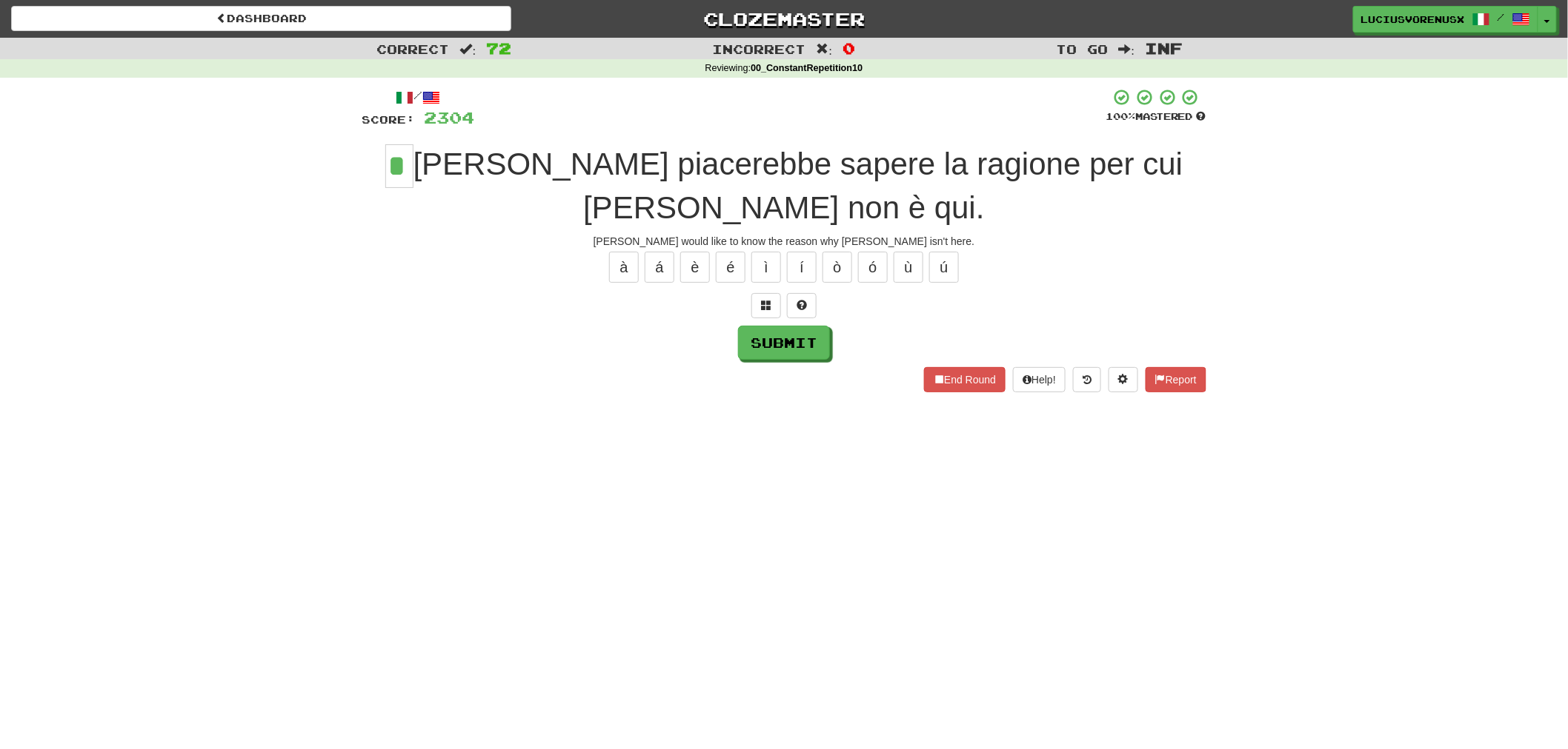
type input "*"
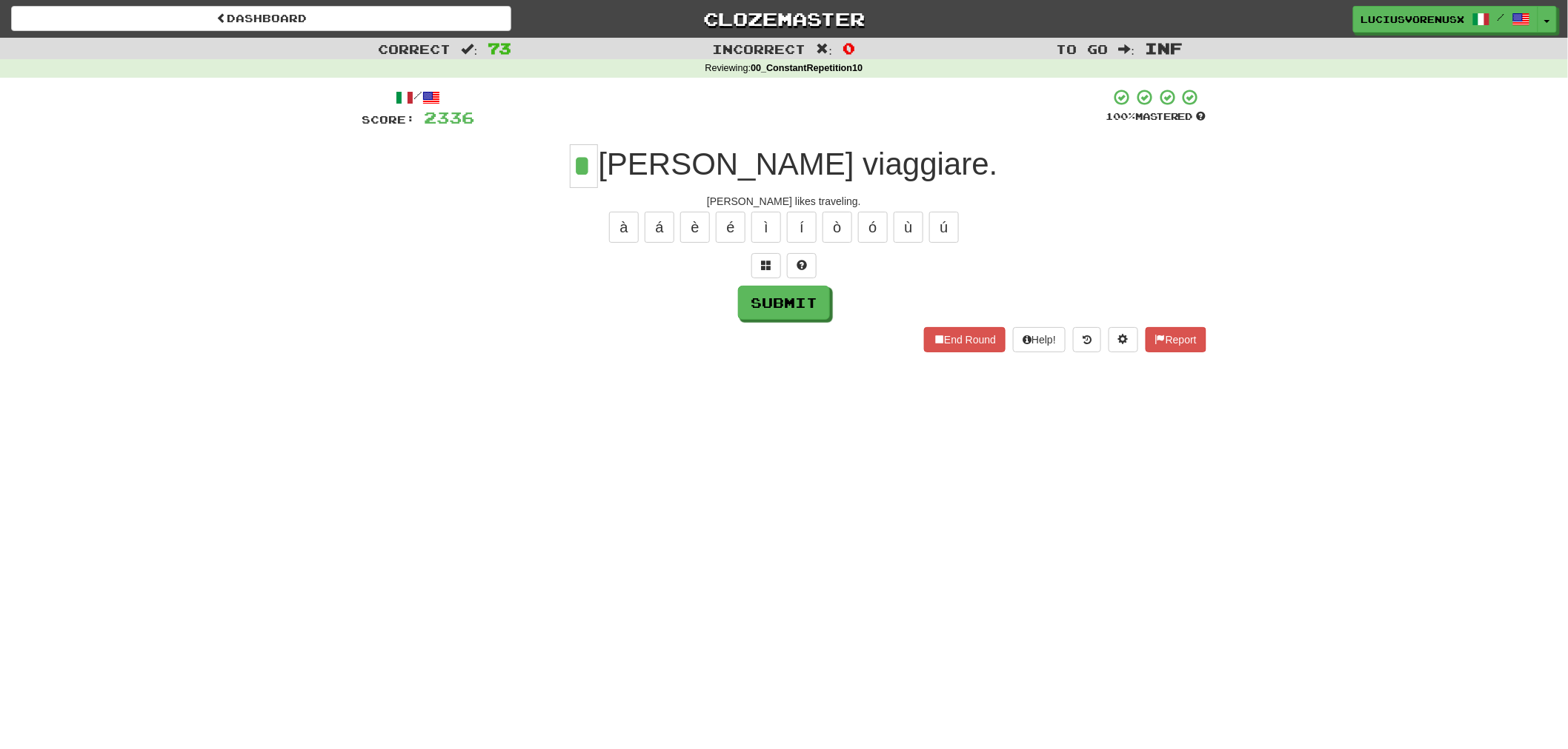
type input "*"
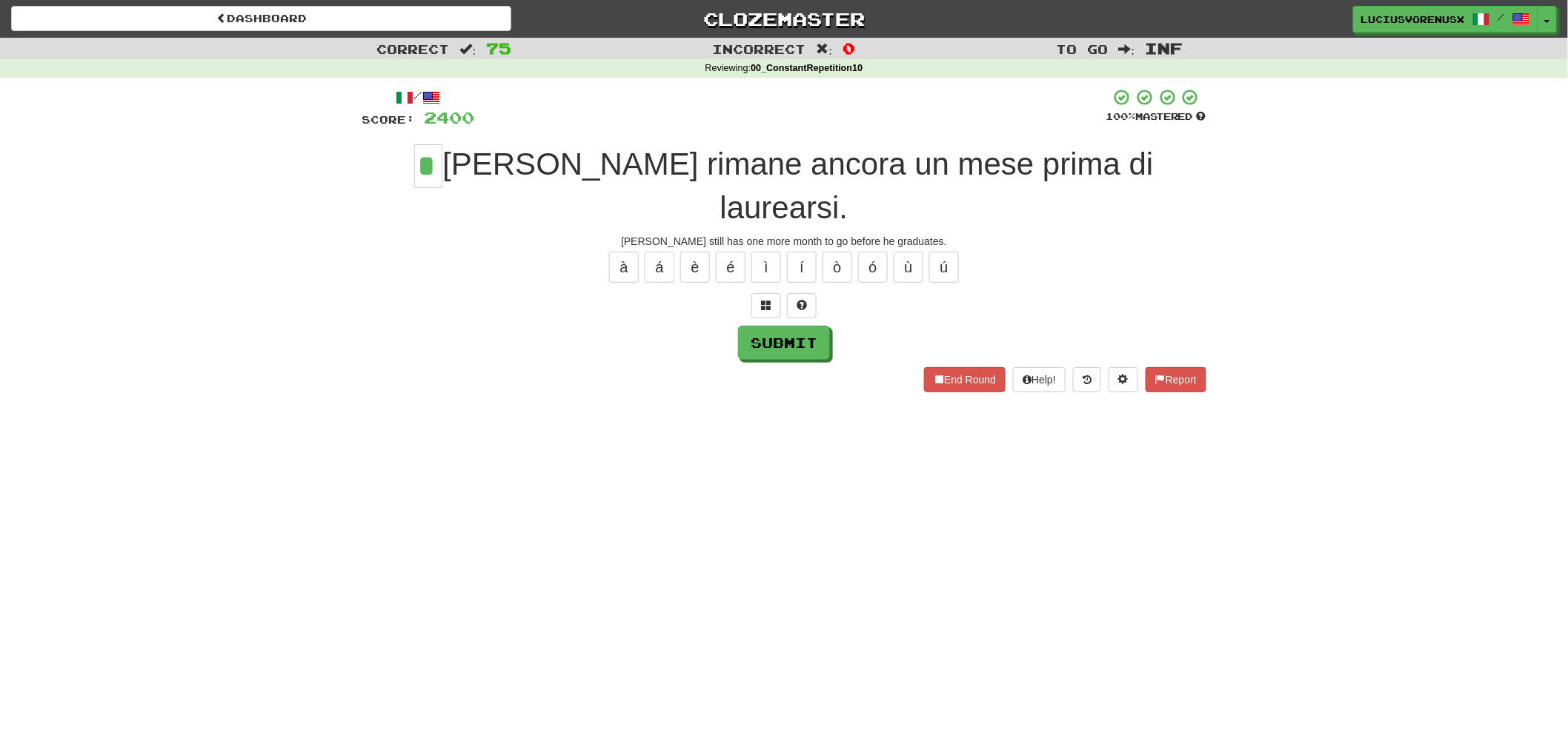
type input "*"
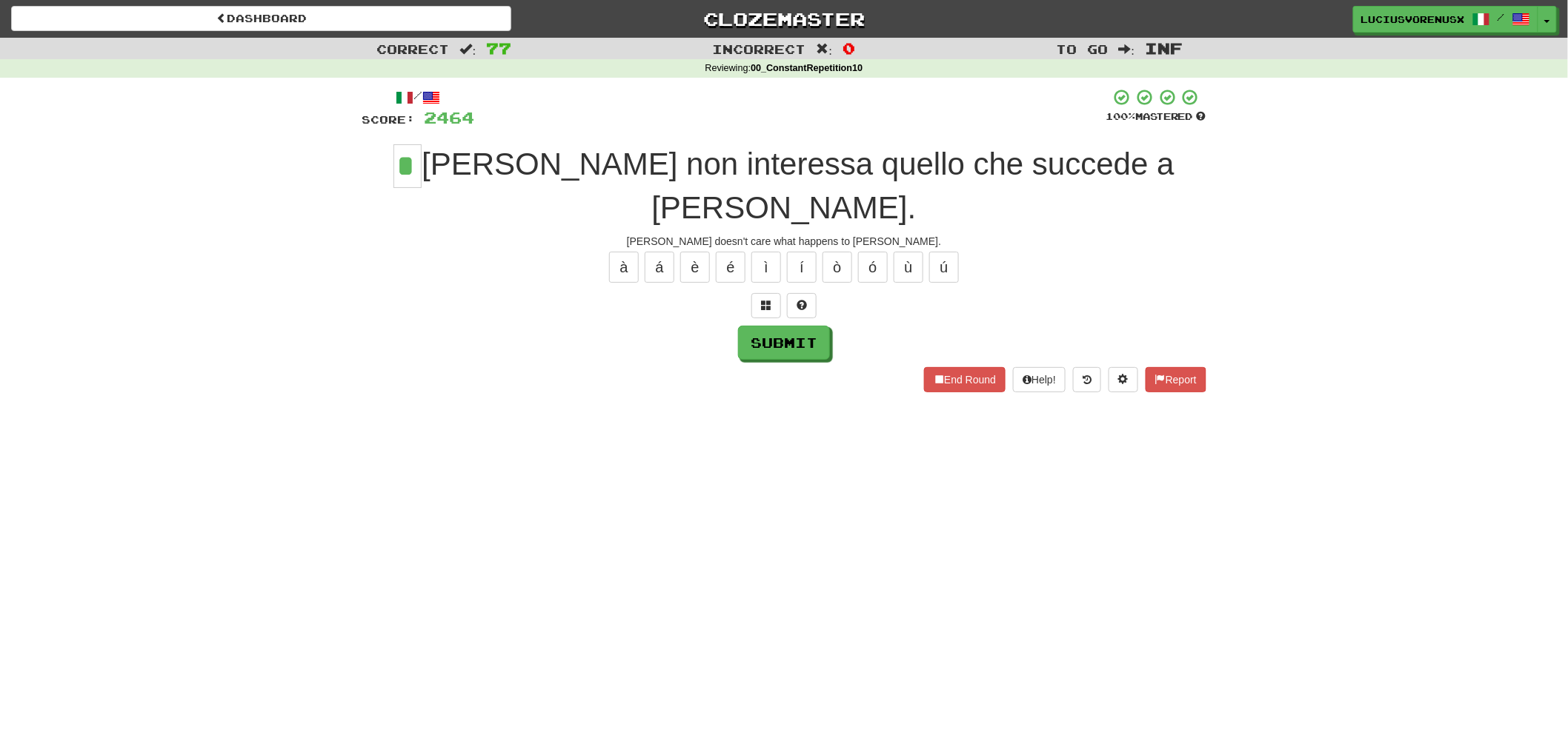
type input "*"
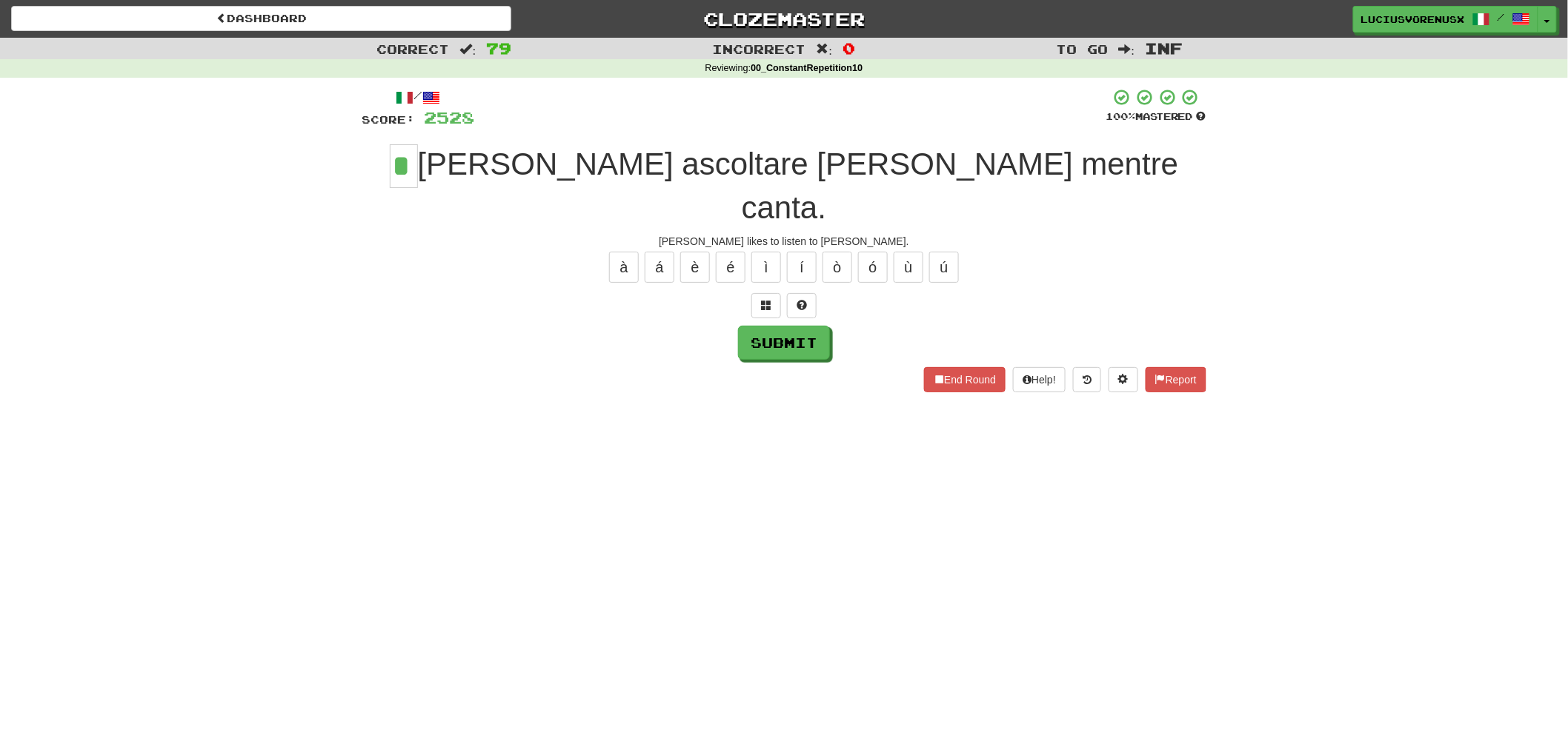
type input "*"
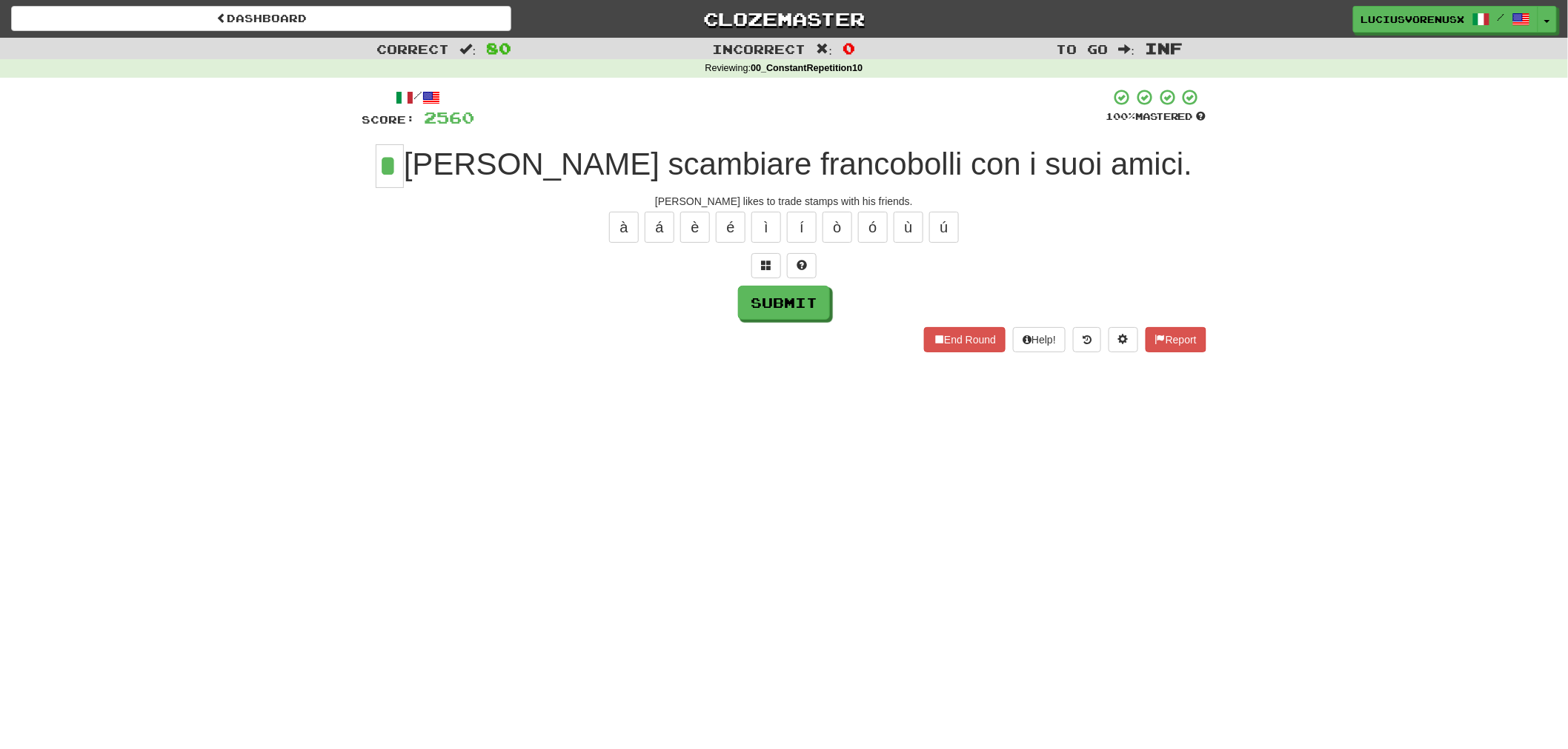
type input "*"
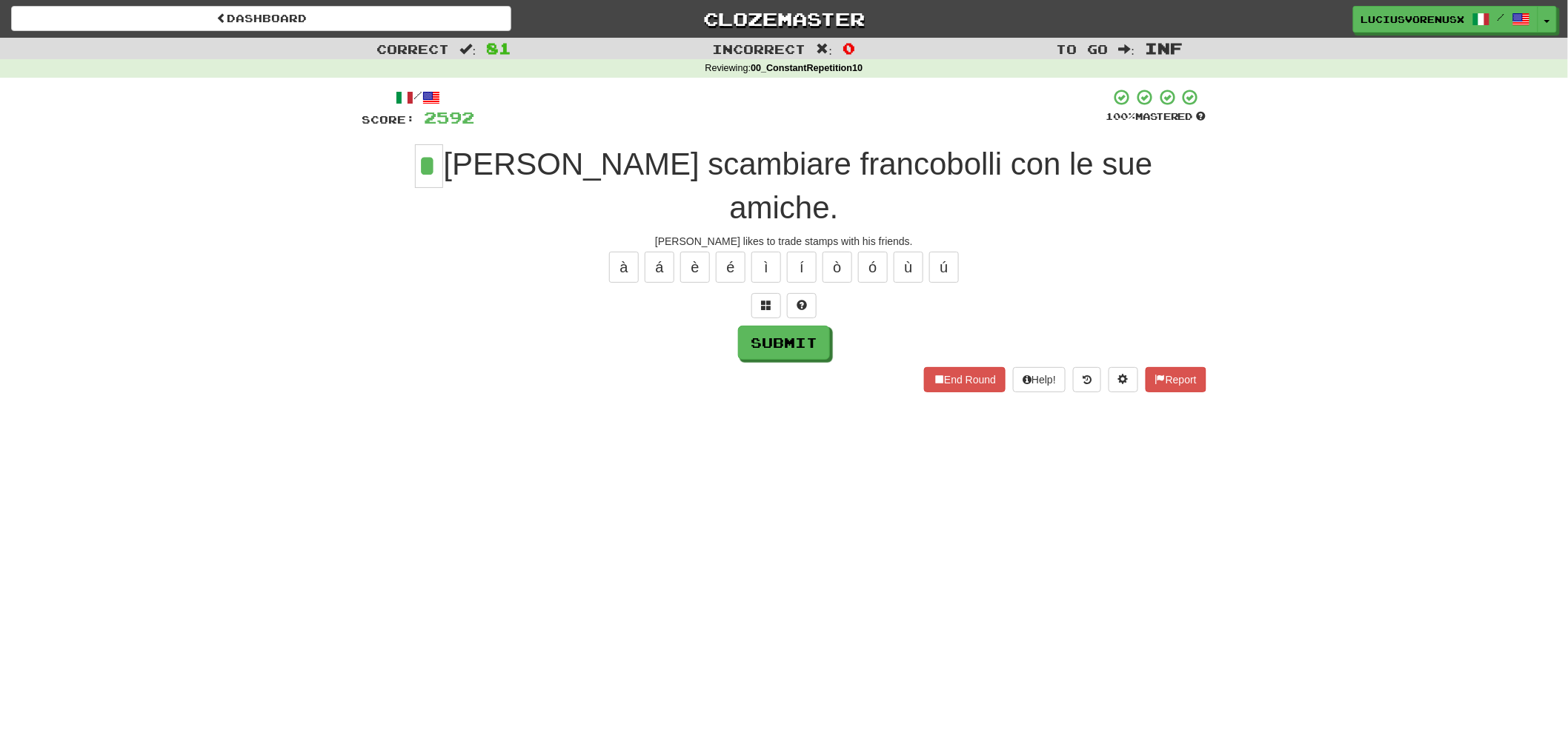
type input "*"
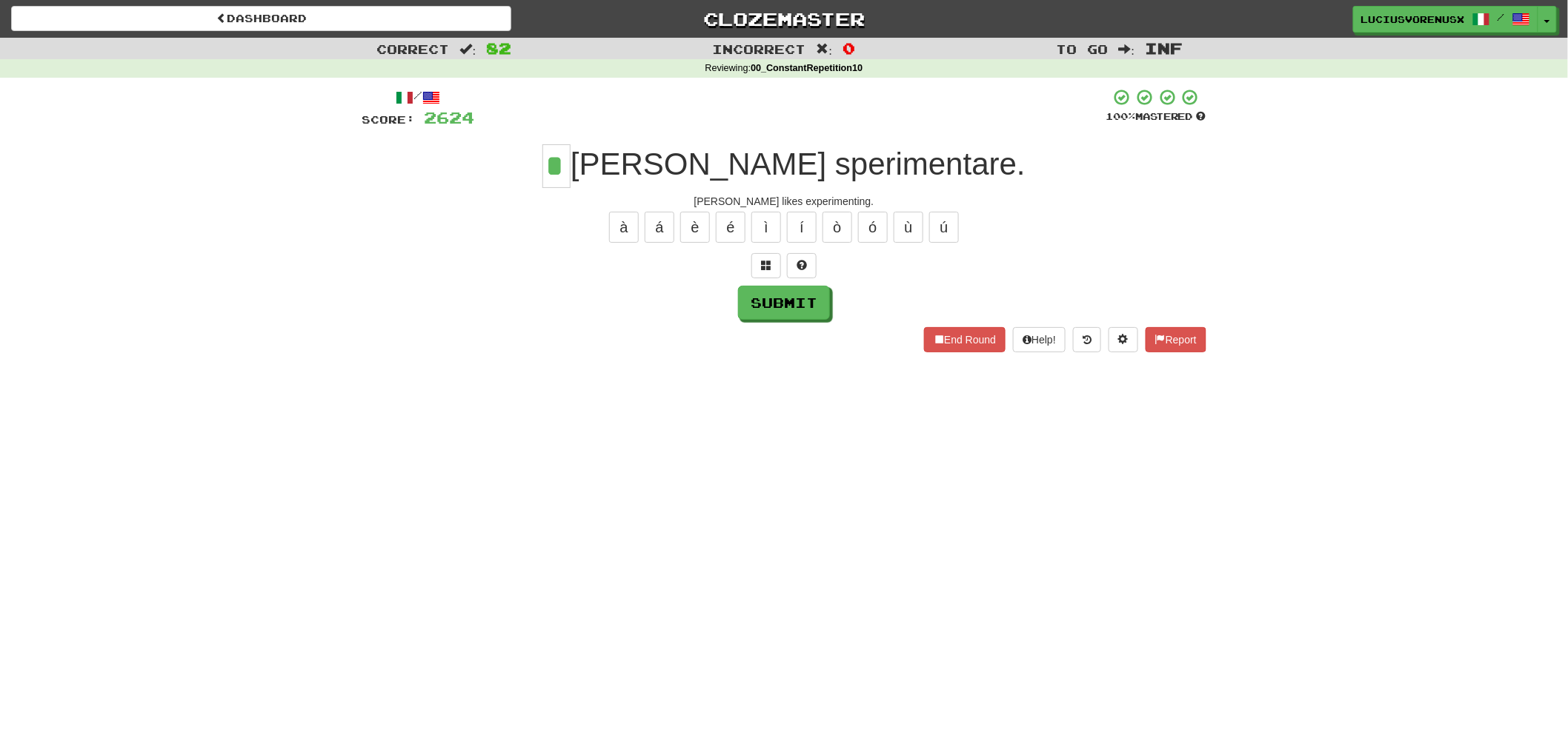
type input "*"
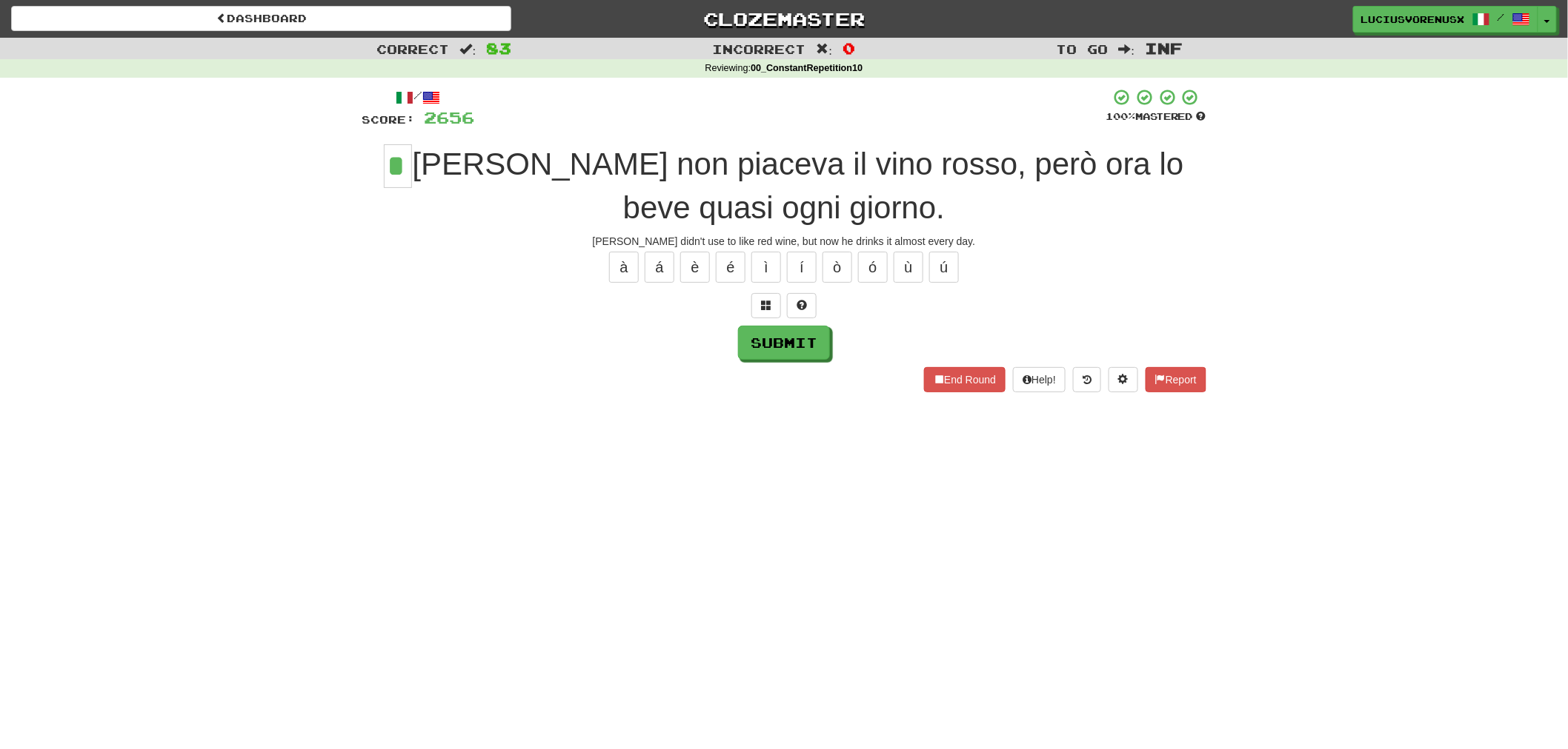
type input "*"
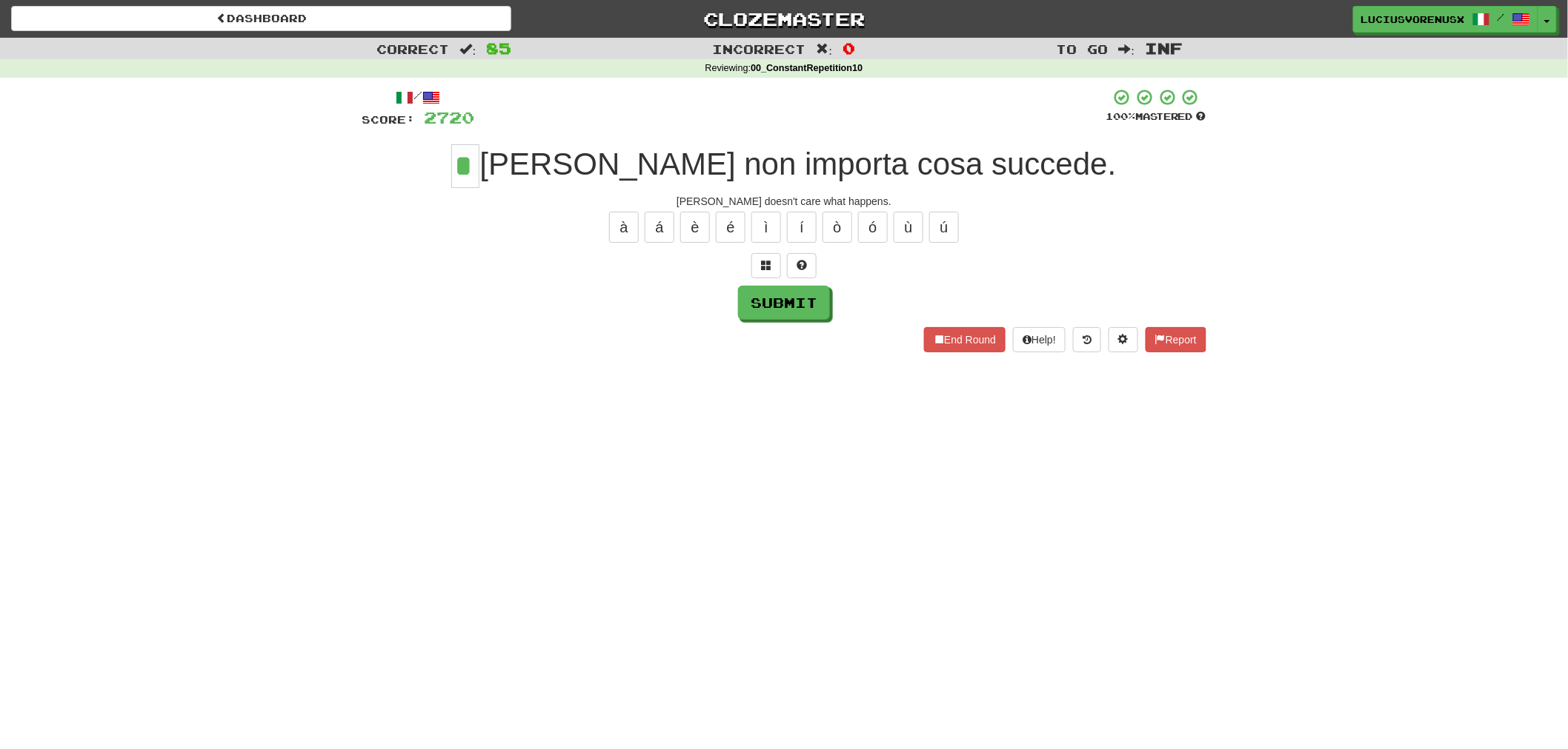
type input "*"
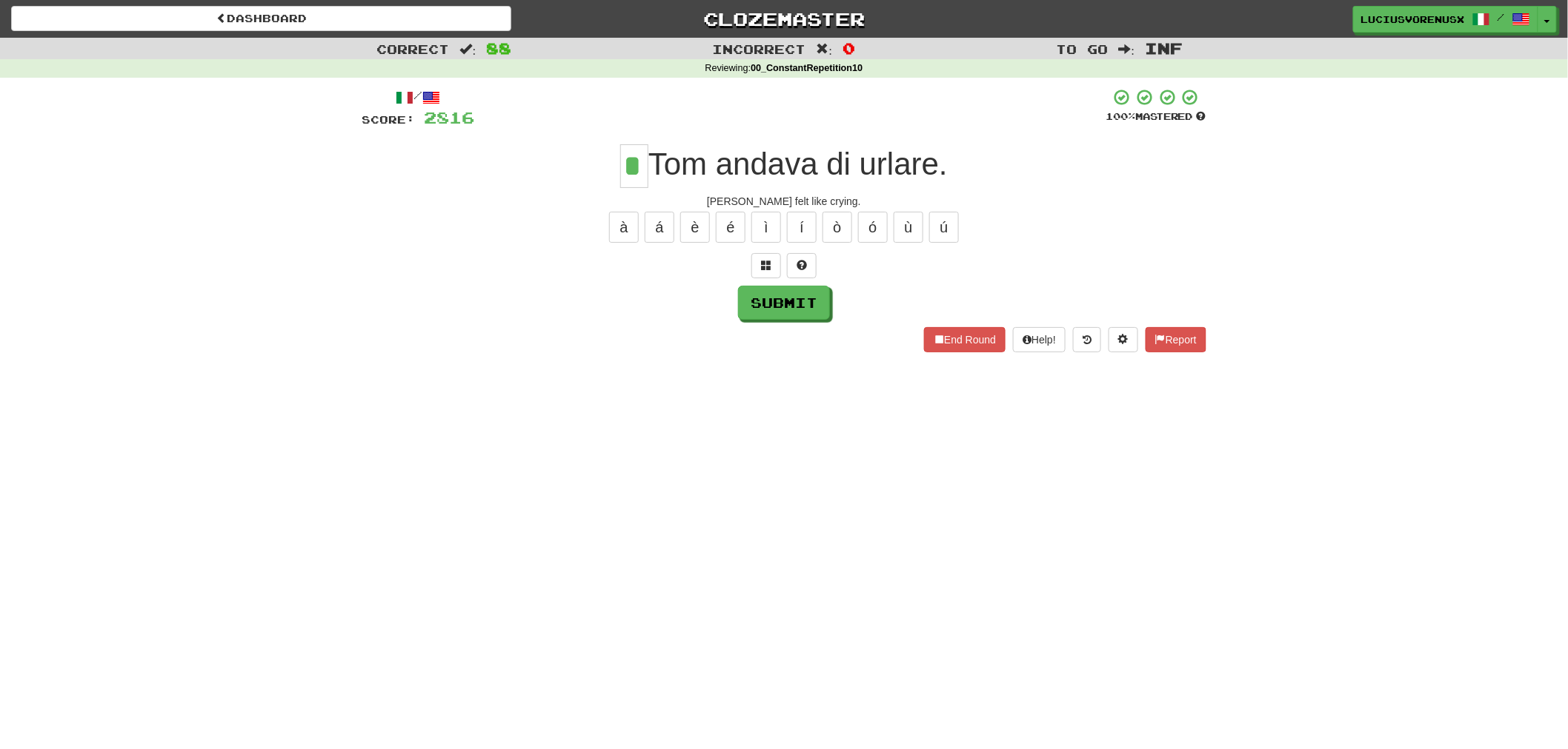
type input "*"
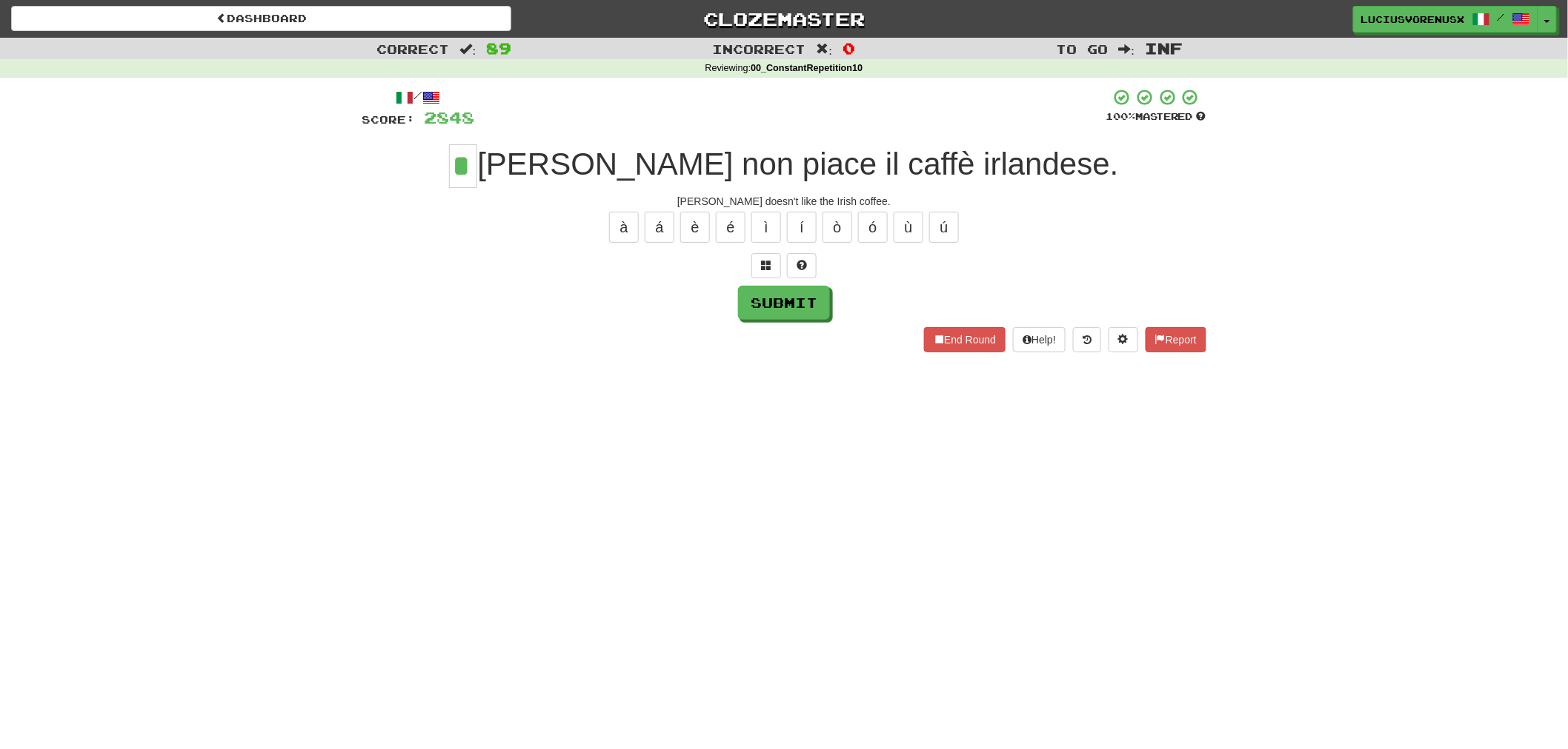
type input "*"
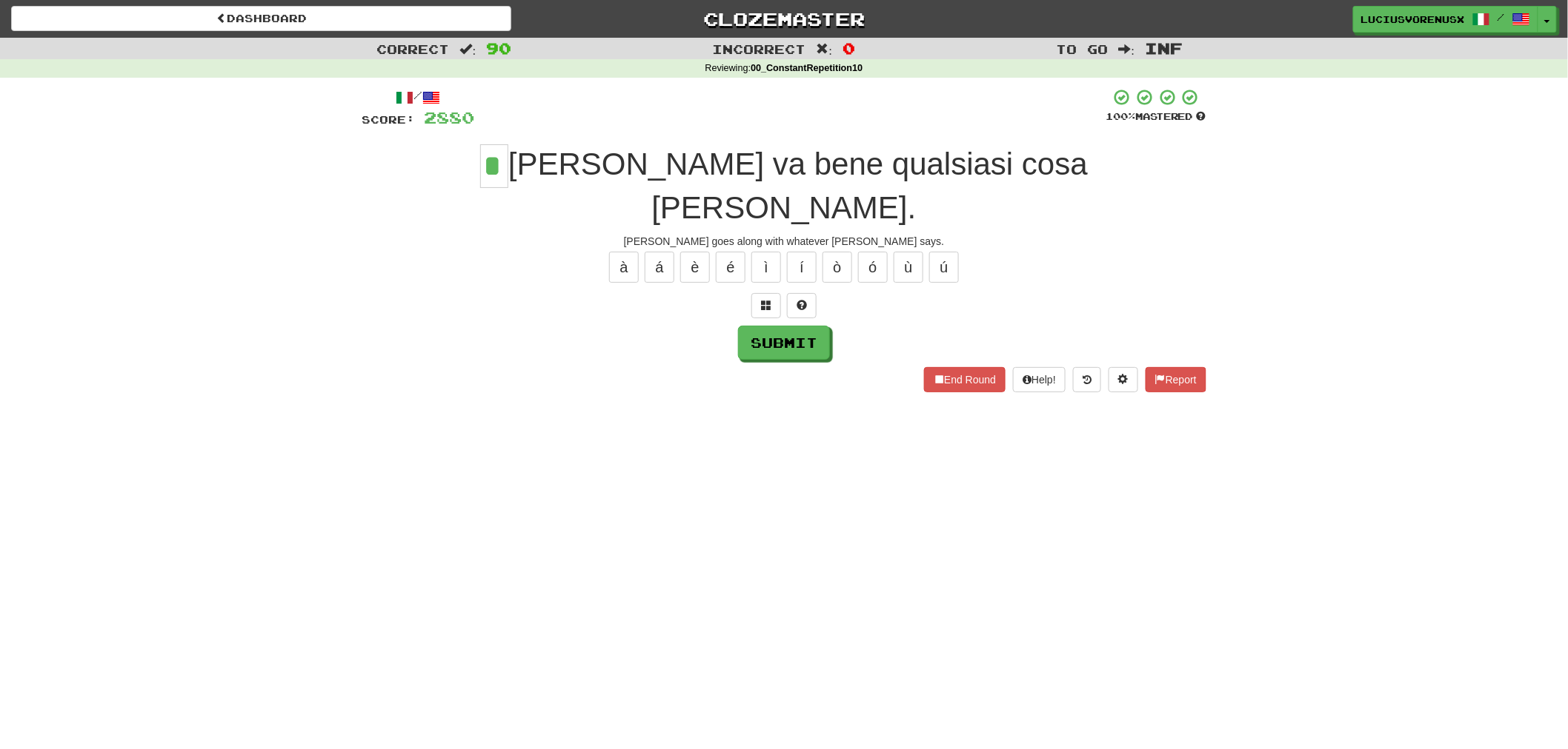
type input "*"
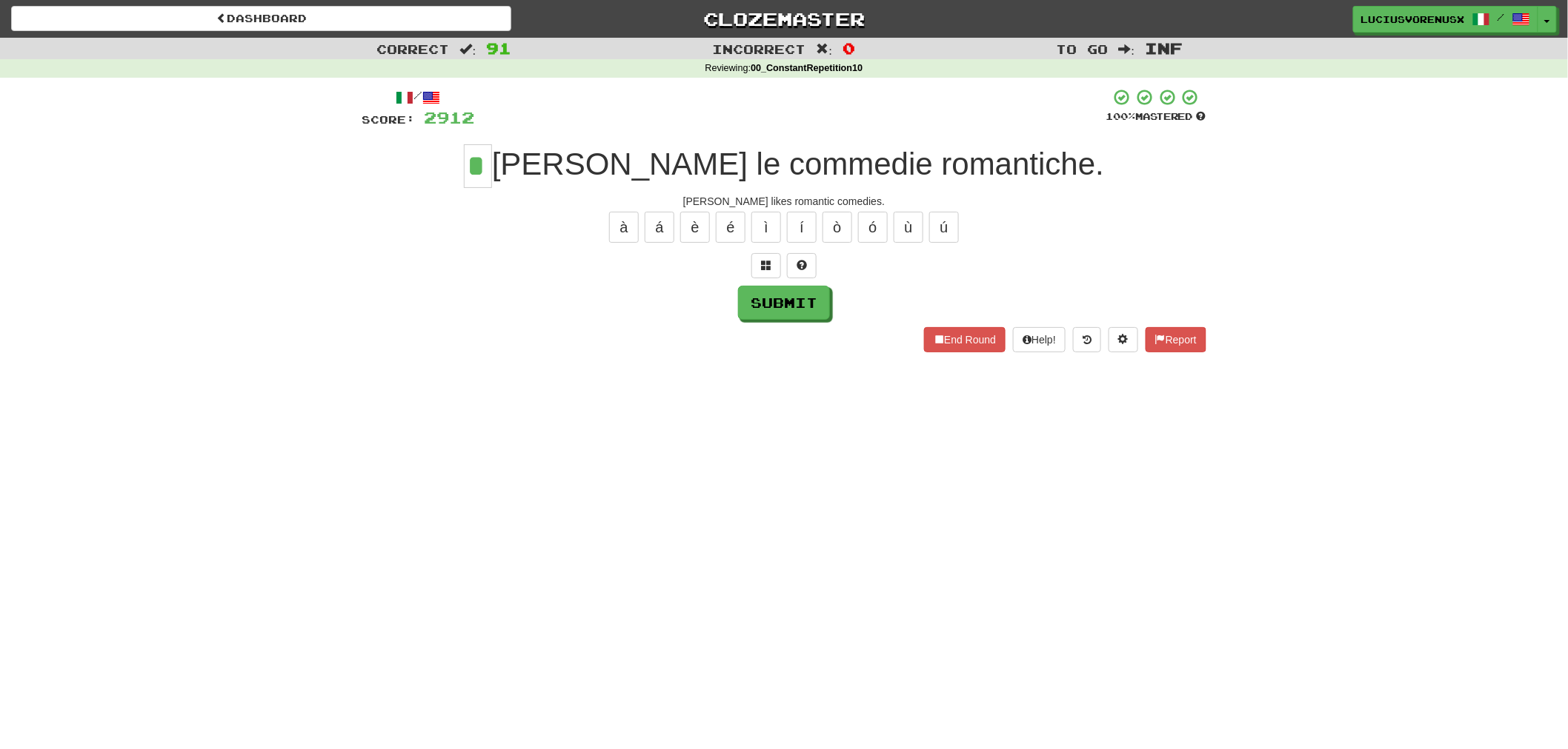
type input "*"
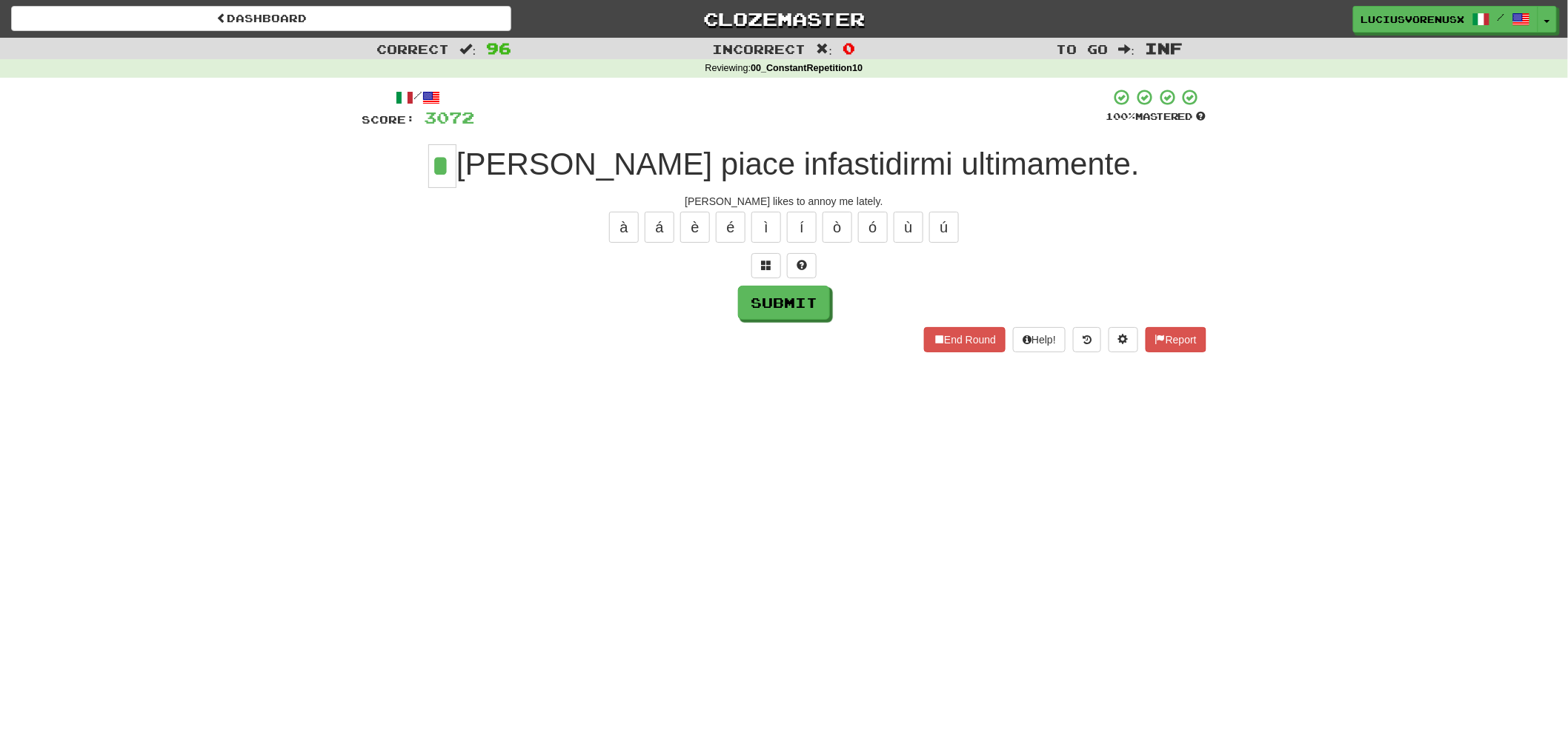
type input "*"
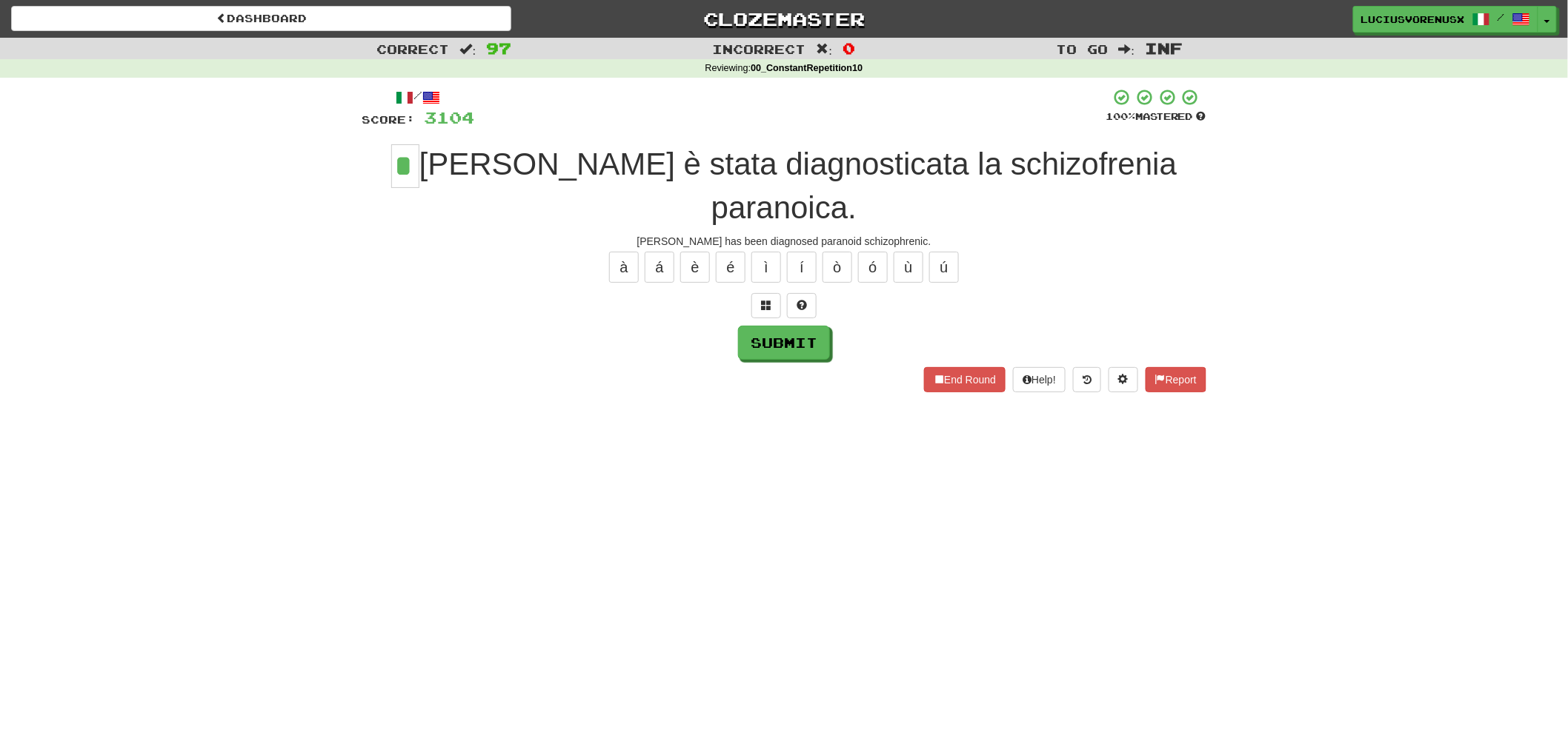
type input "*"
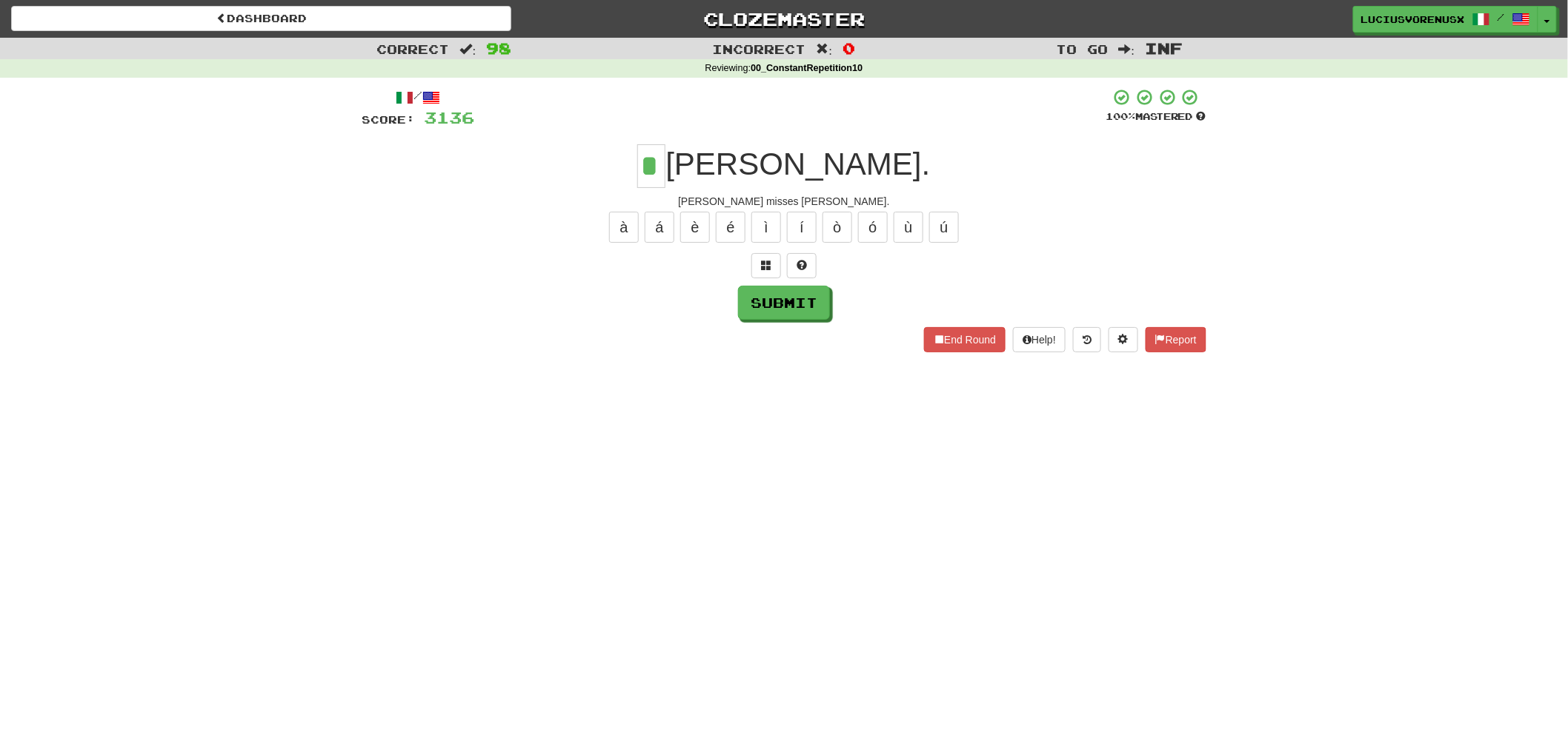
type input "*"
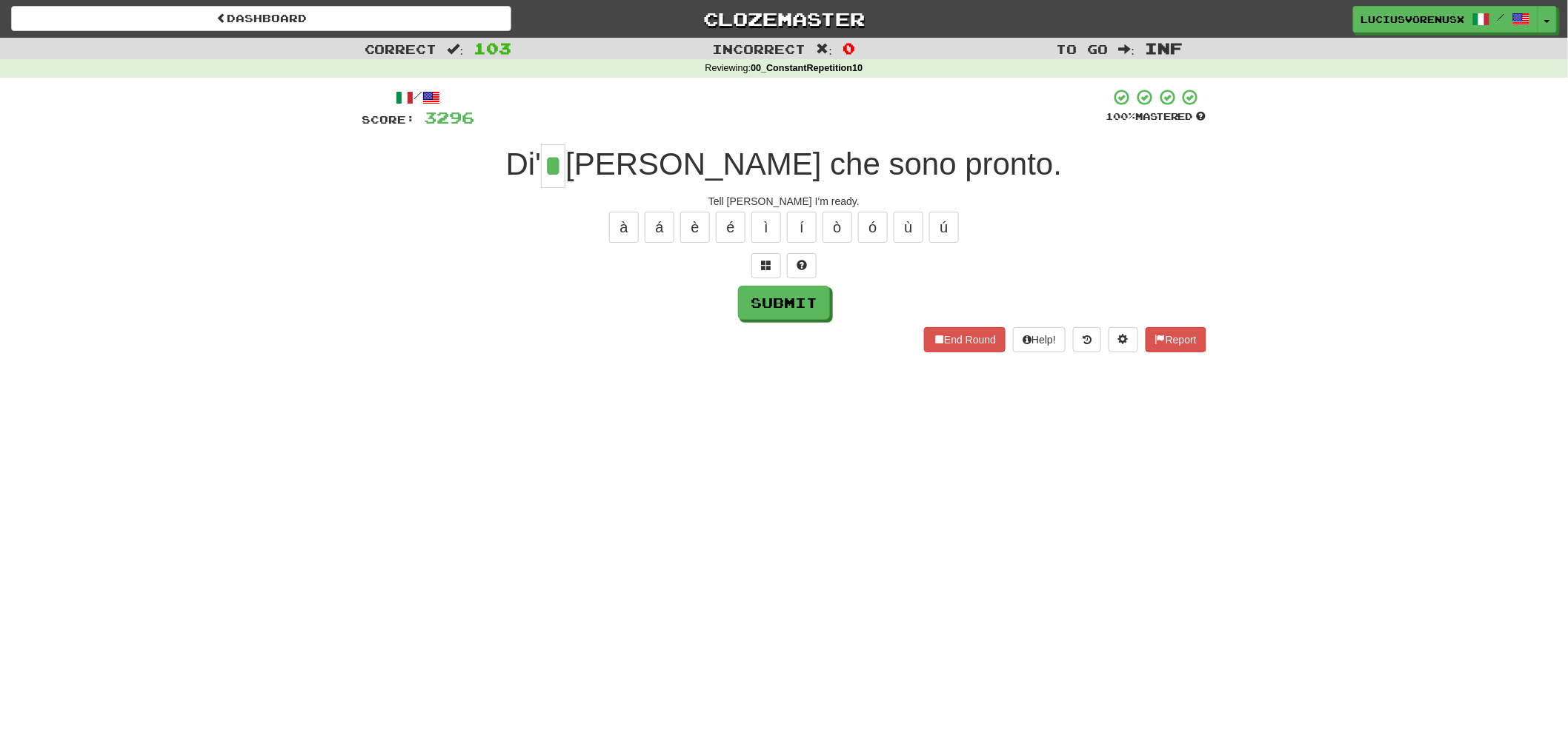
type input "*"
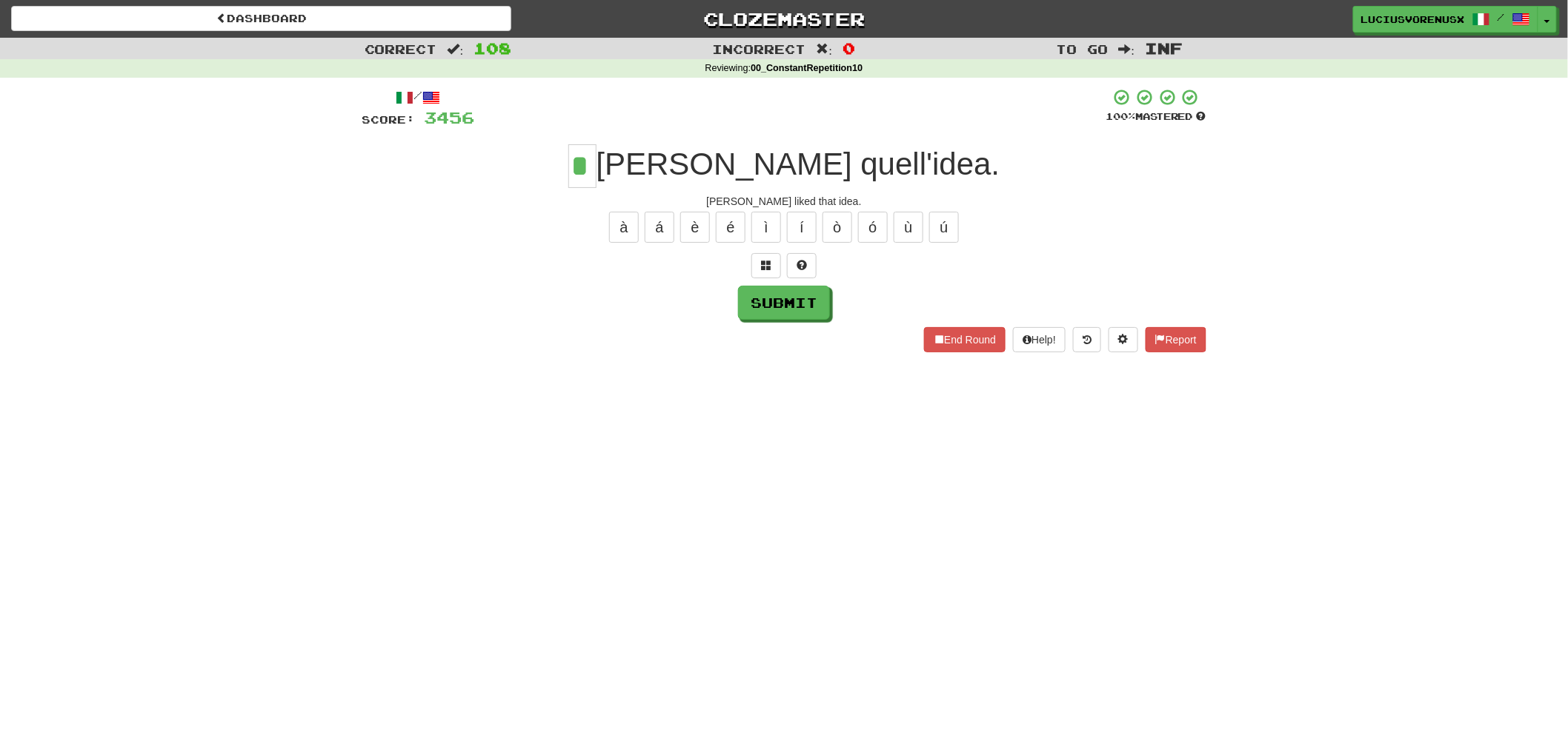
type input "*"
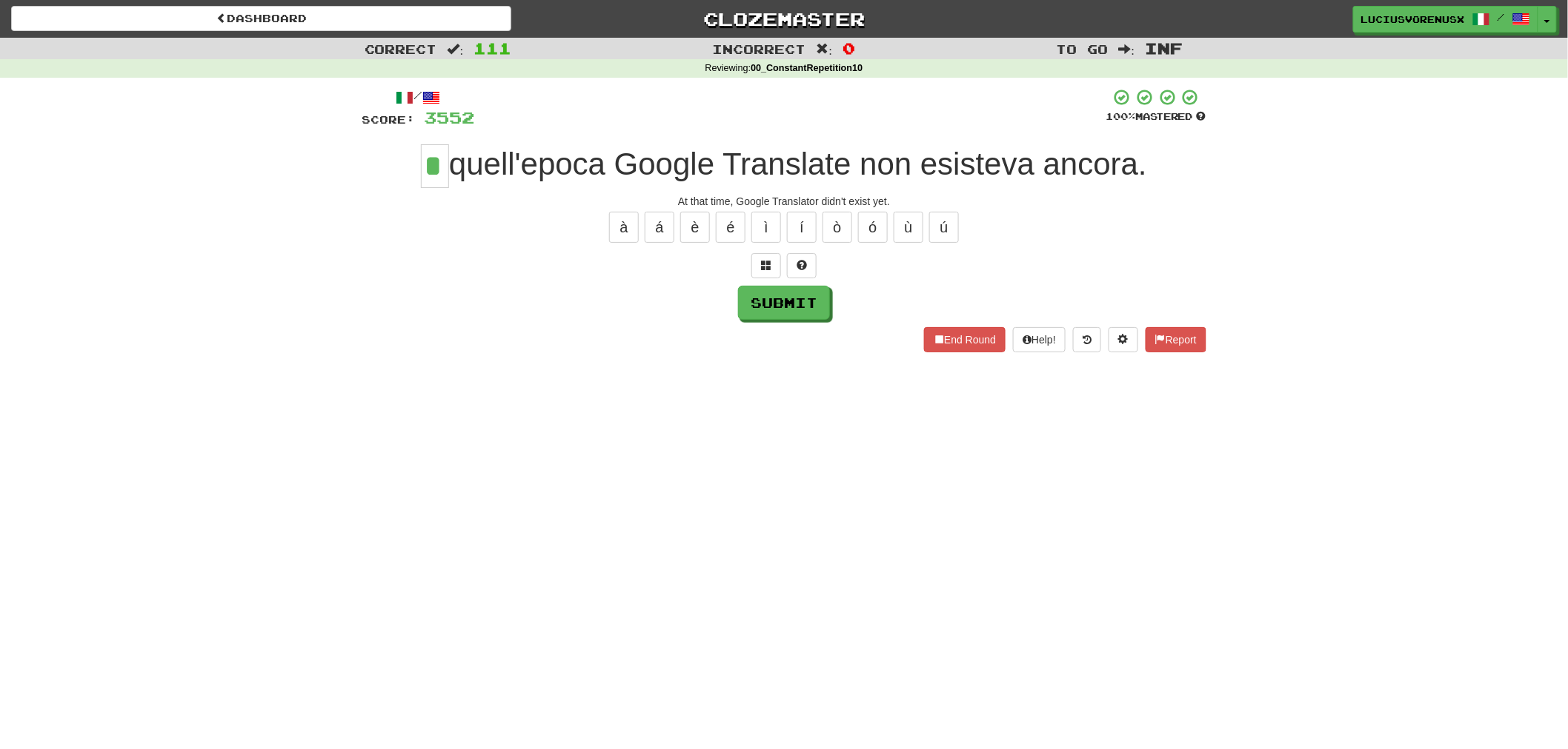
type input "*"
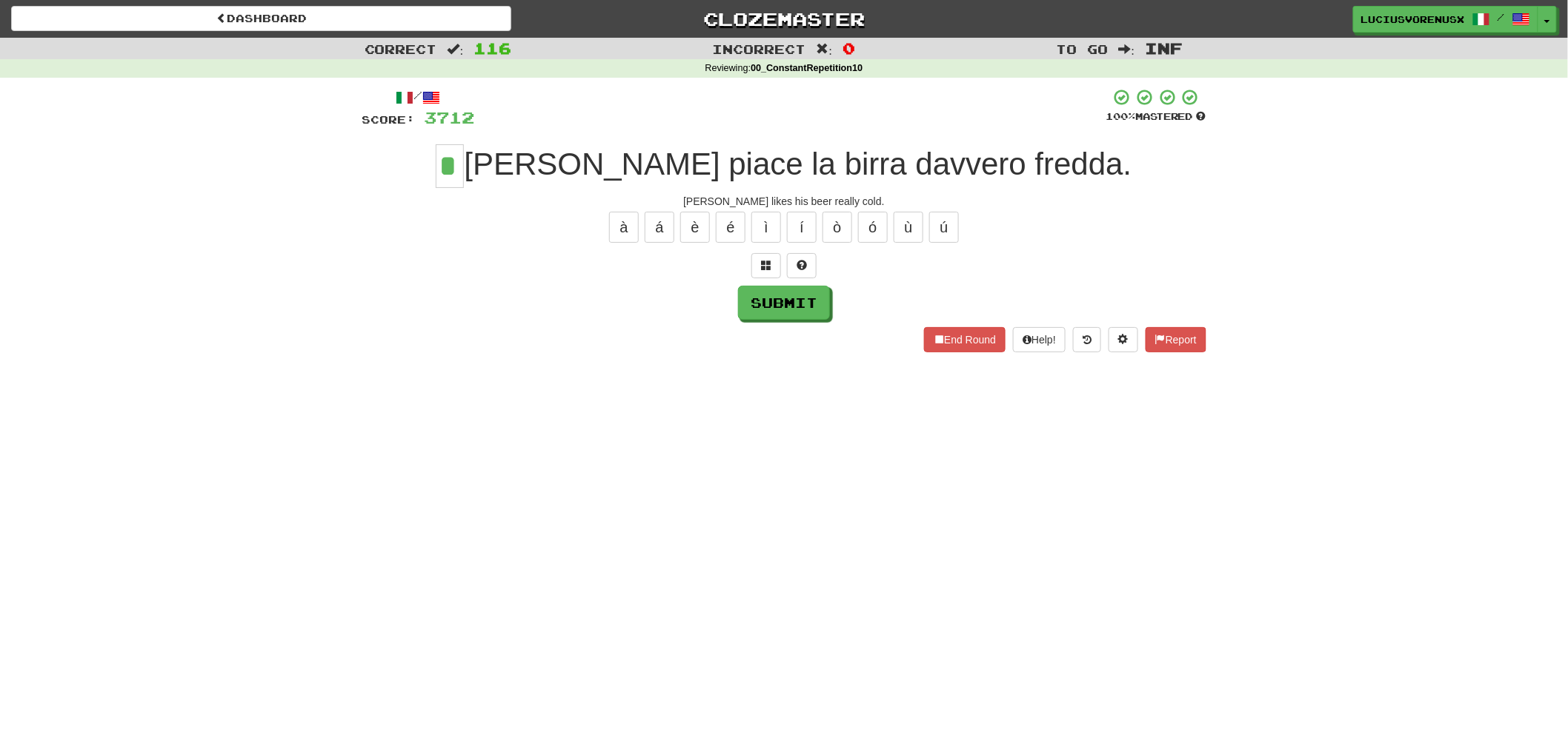
type input "*"
